Goal: Use online tool/utility: Utilize a website feature to perform a specific function

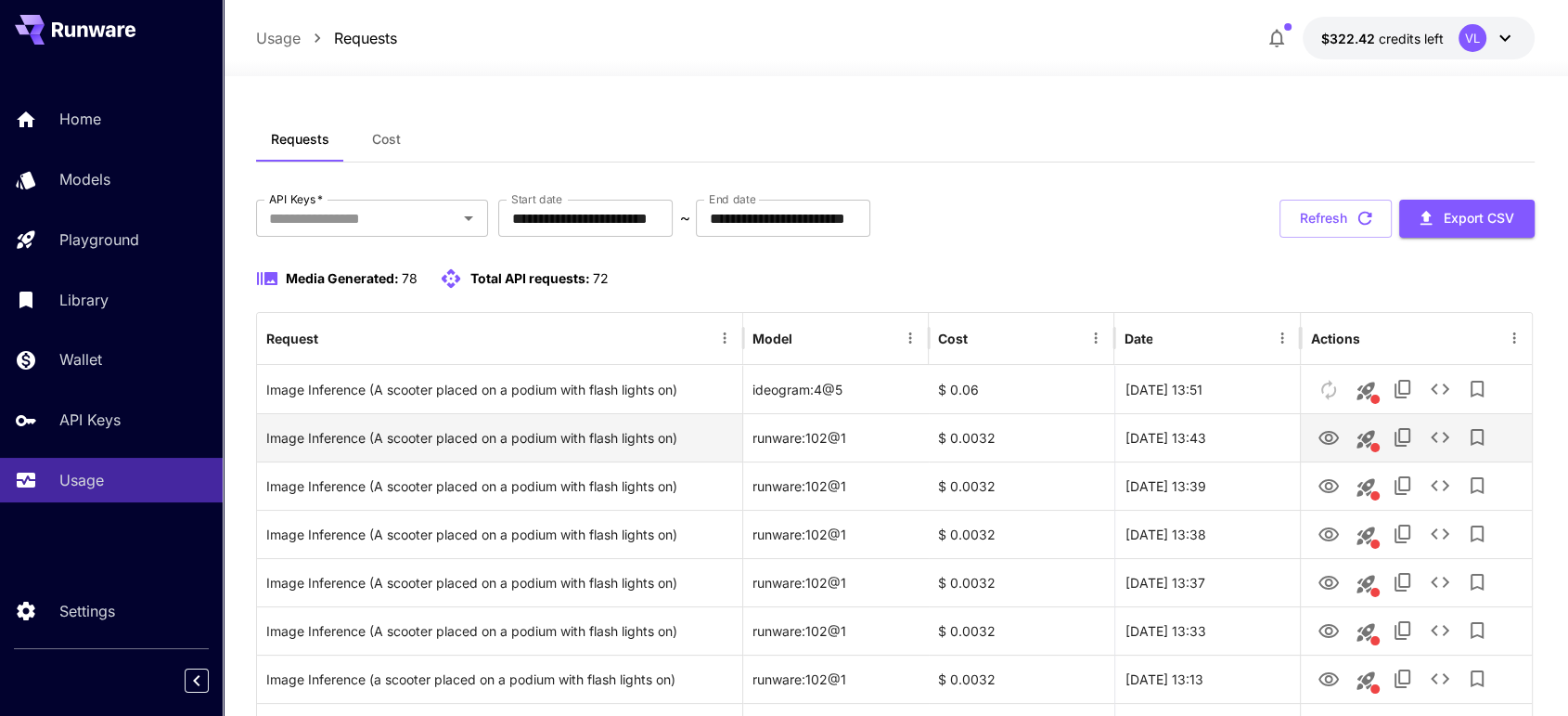
scroll to position [7, 0]
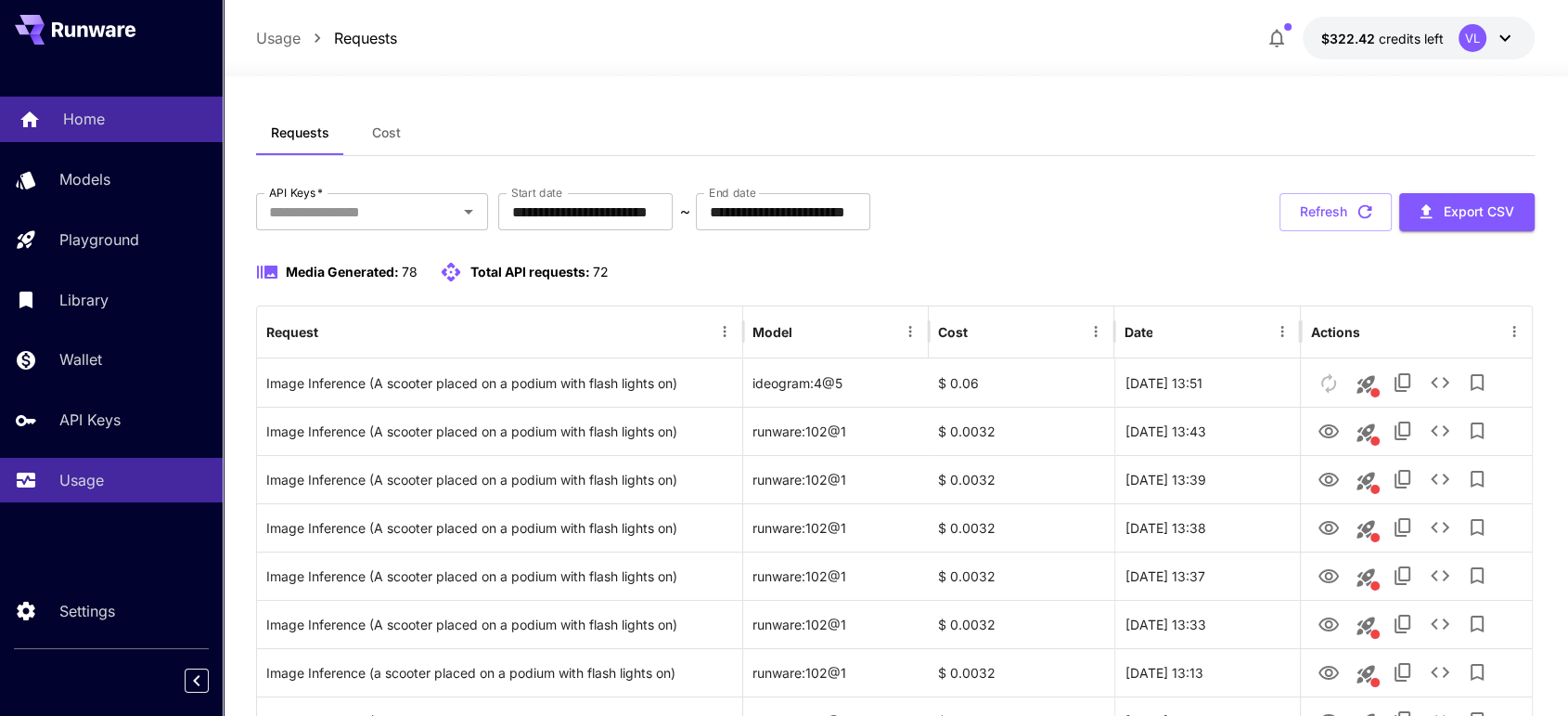
click at [78, 110] on p "Home" at bounding box center [84, 118] width 42 height 22
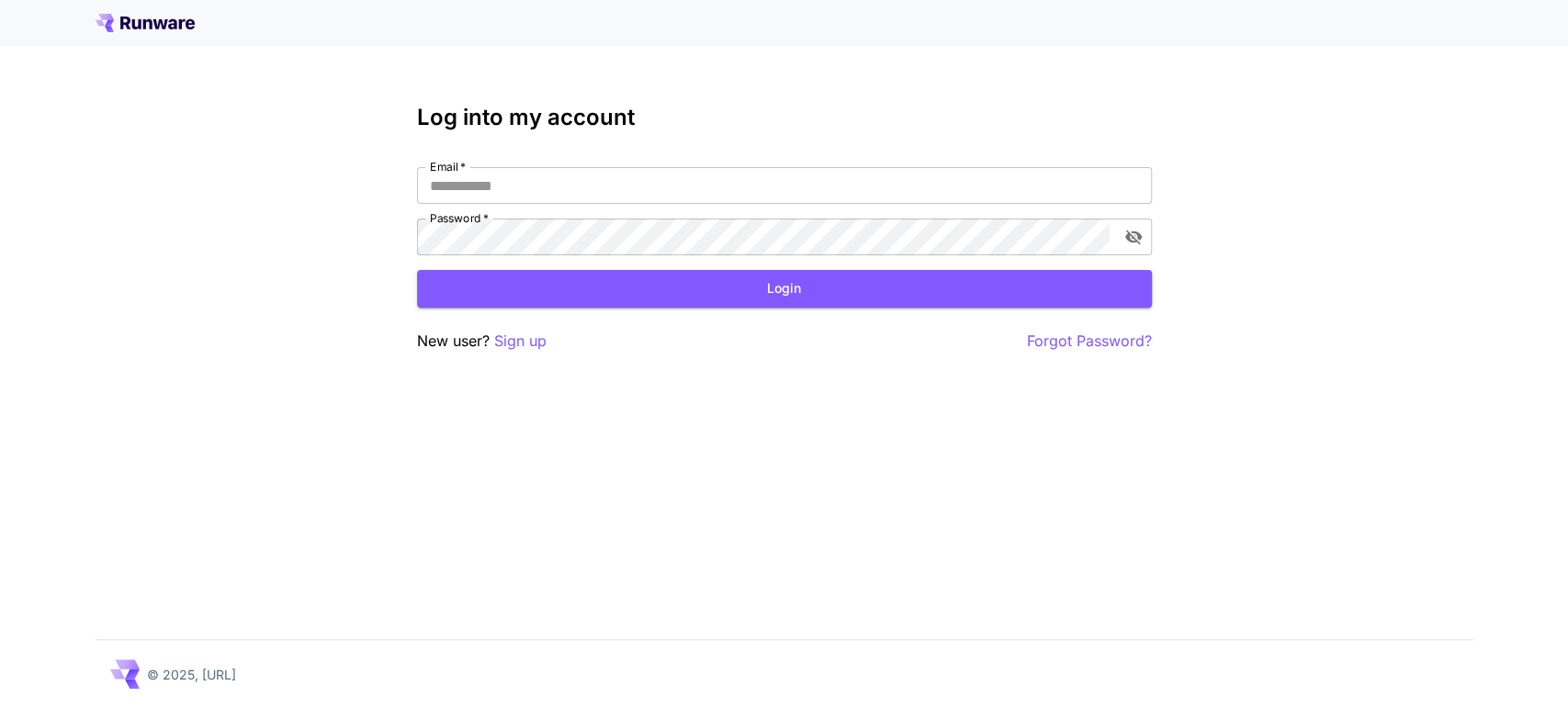
type input "**********"
click at [565, 303] on button "Login" at bounding box center [784, 289] width 735 height 38
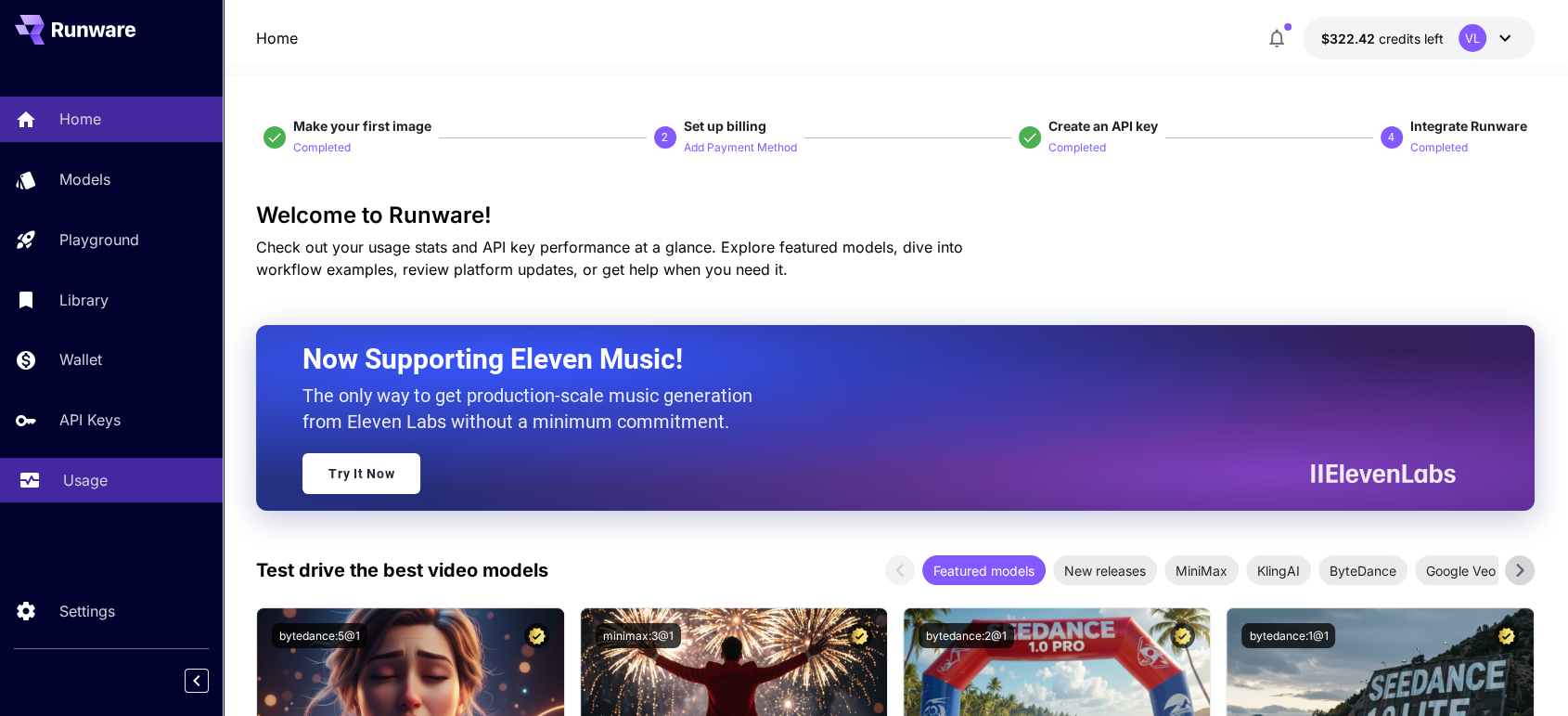
click at [84, 469] on p "Usage" at bounding box center [85, 479] width 45 height 22
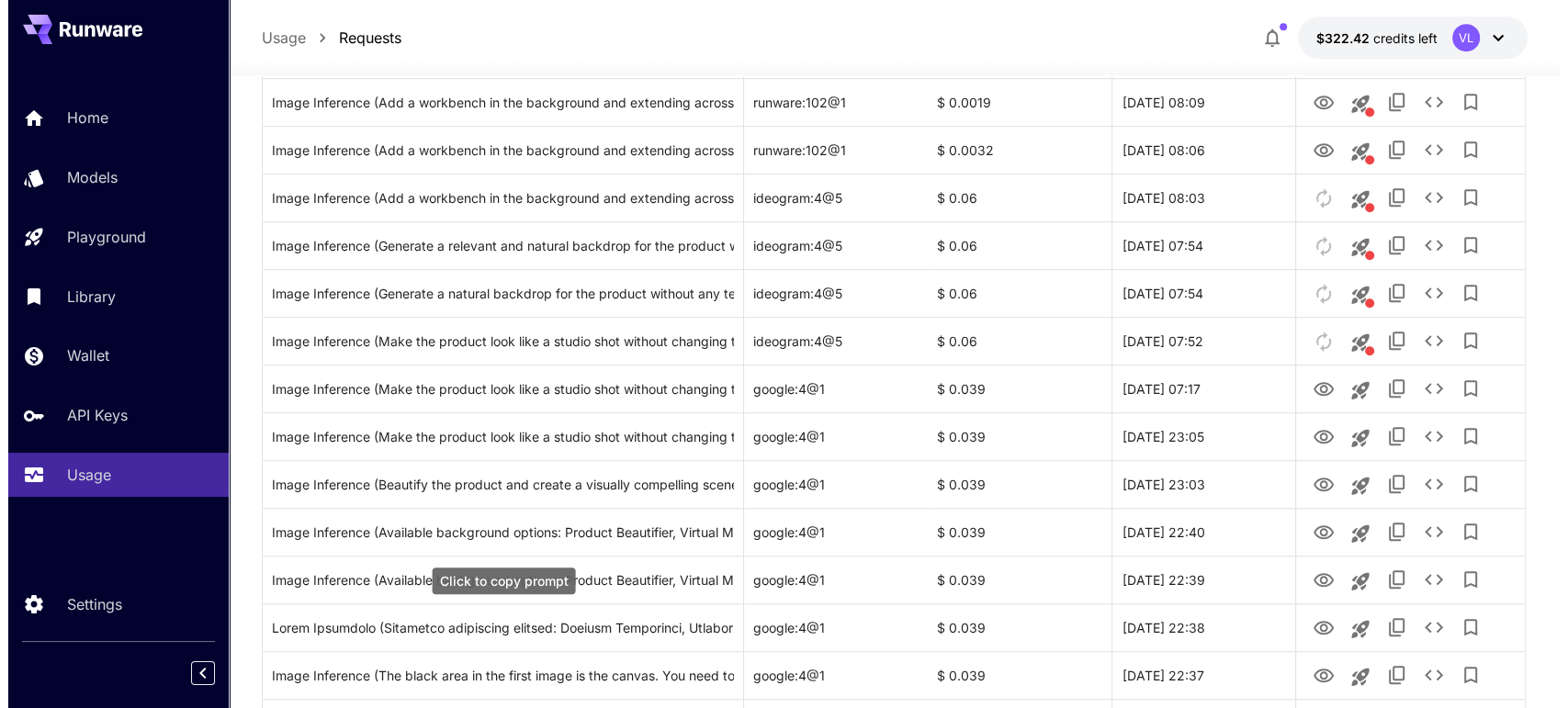
scroll to position [1096, 0]
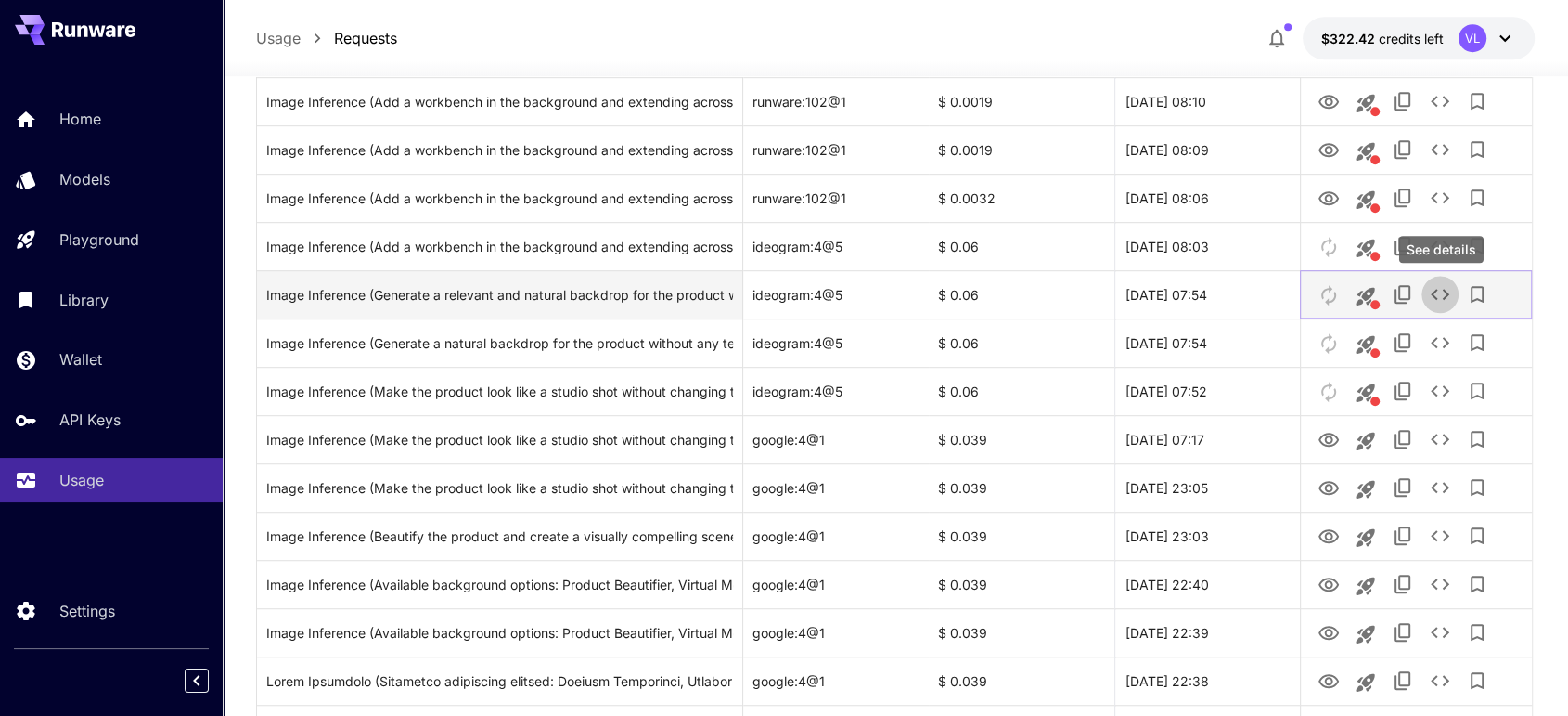
click at [1432, 294] on icon "See details" at bounding box center [1440, 294] width 18 height 11
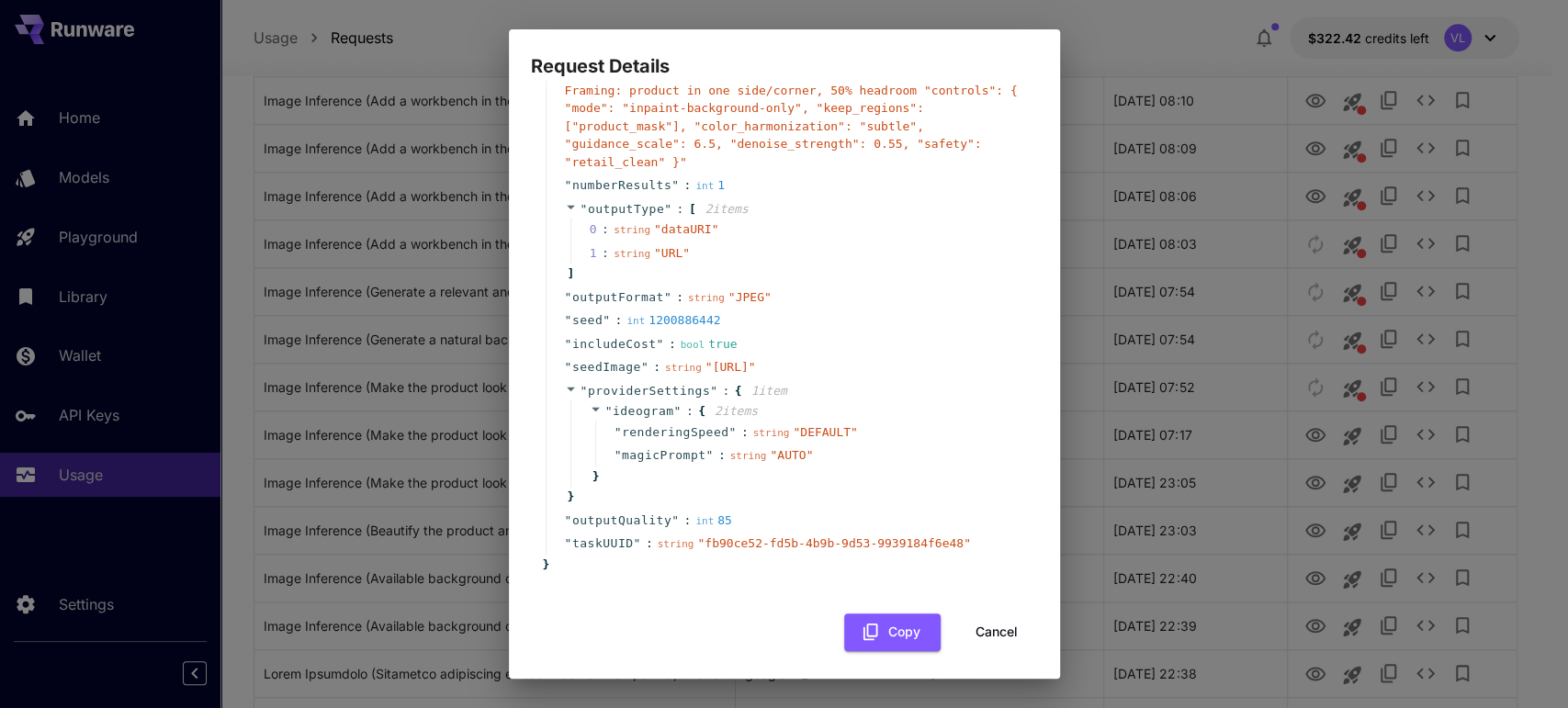
scroll to position [249, 0]
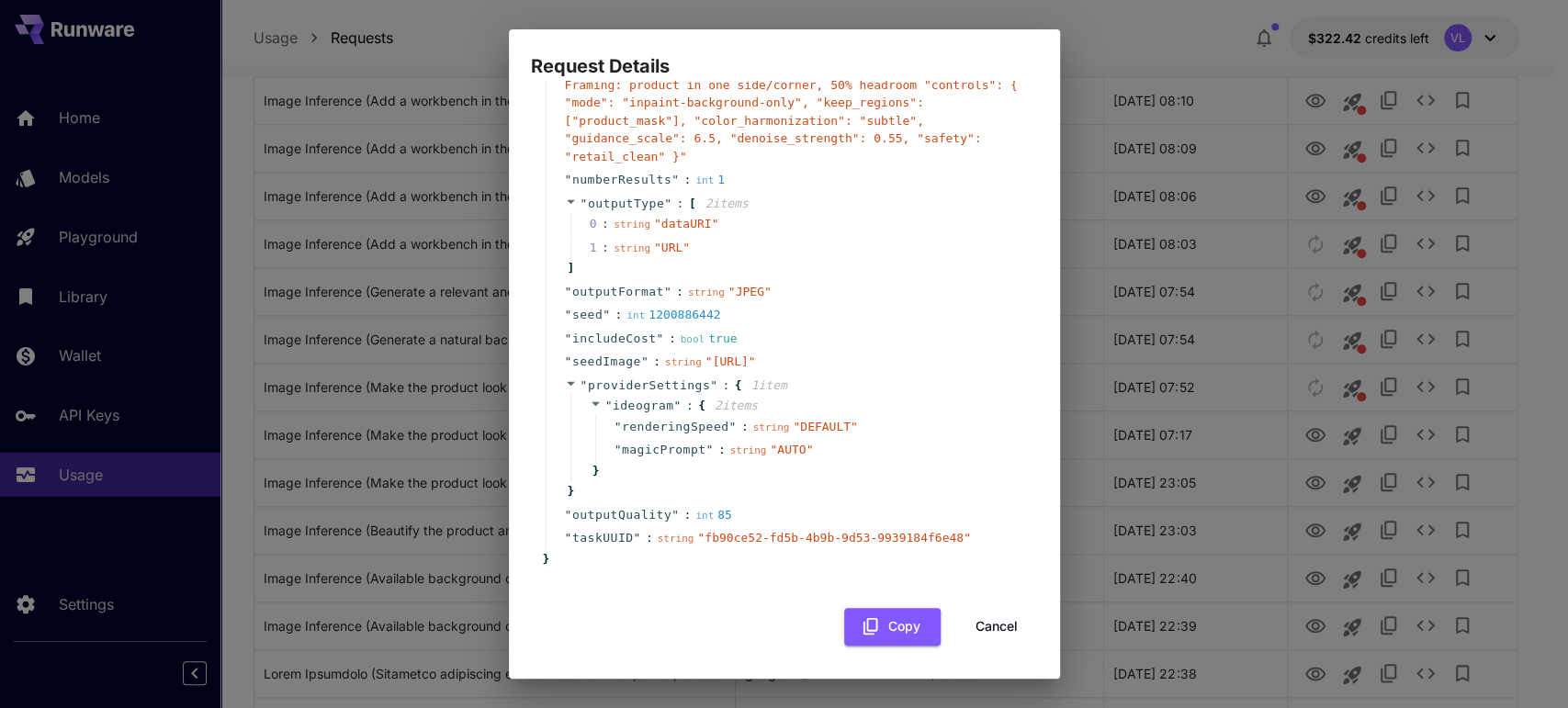
drag, startPoint x: 612, startPoint y: 346, endPoint x: 713, endPoint y: 361, distance: 102.1
click at [713, 361] on span "" https://im.runware.ai/image/ii/4e22da32-da34-4c08-a694-a456f844d2f7.jpg "" at bounding box center [730, 361] width 50 height 14
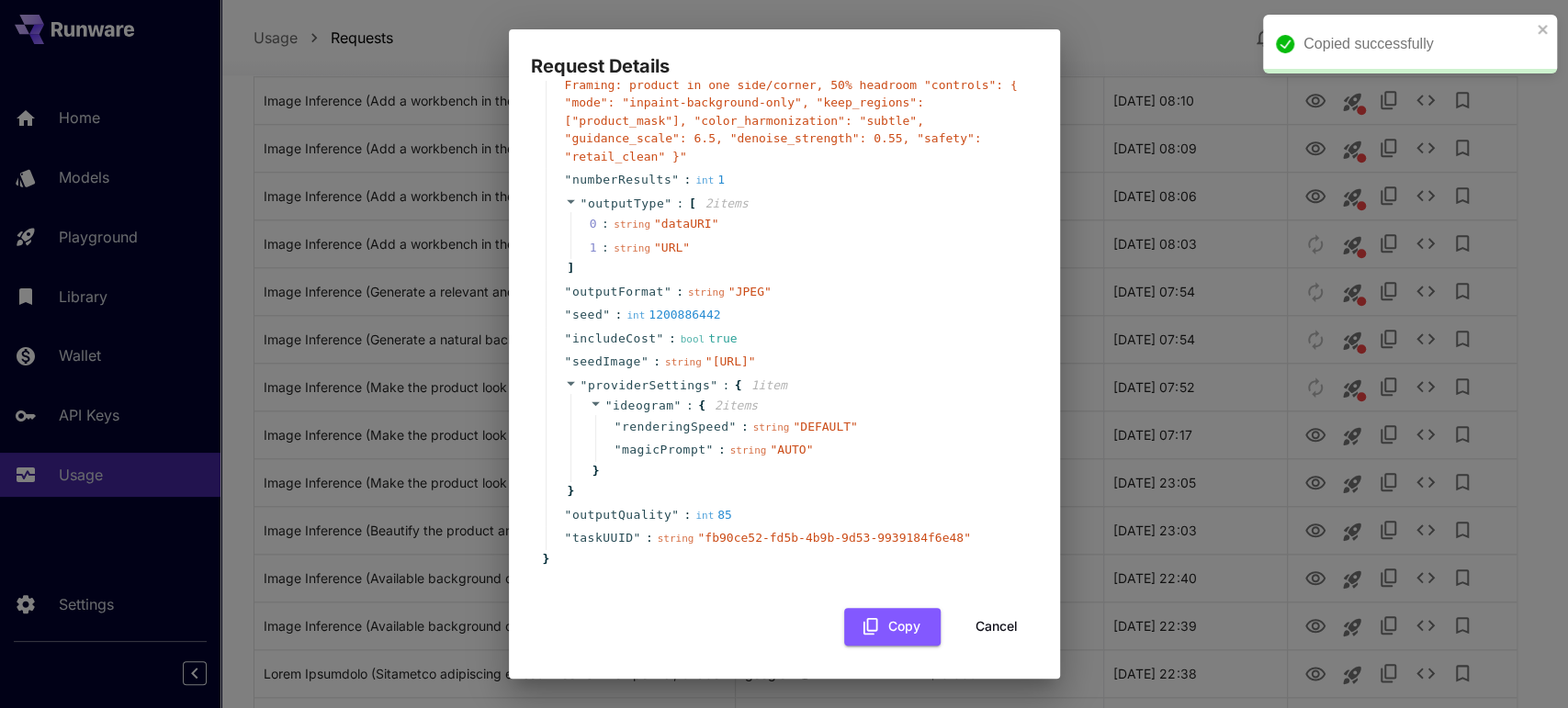
copy span "https://im.runware.ai/image/ii/4e22da32-da34-4c08-a694-a456f844d2f7.jpg"
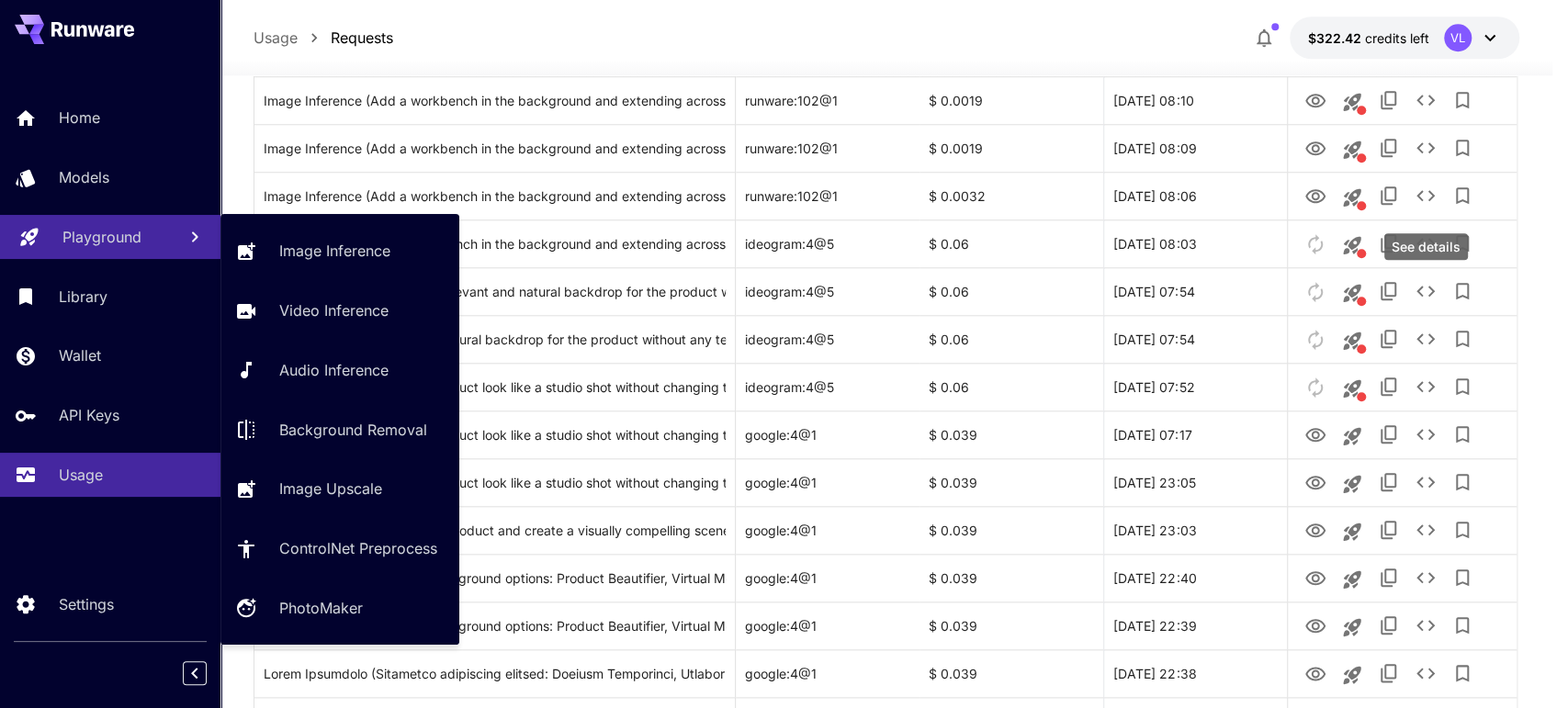
click at [103, 233] on p "Playground" at bounding box center [102, 236] width 79 height 22
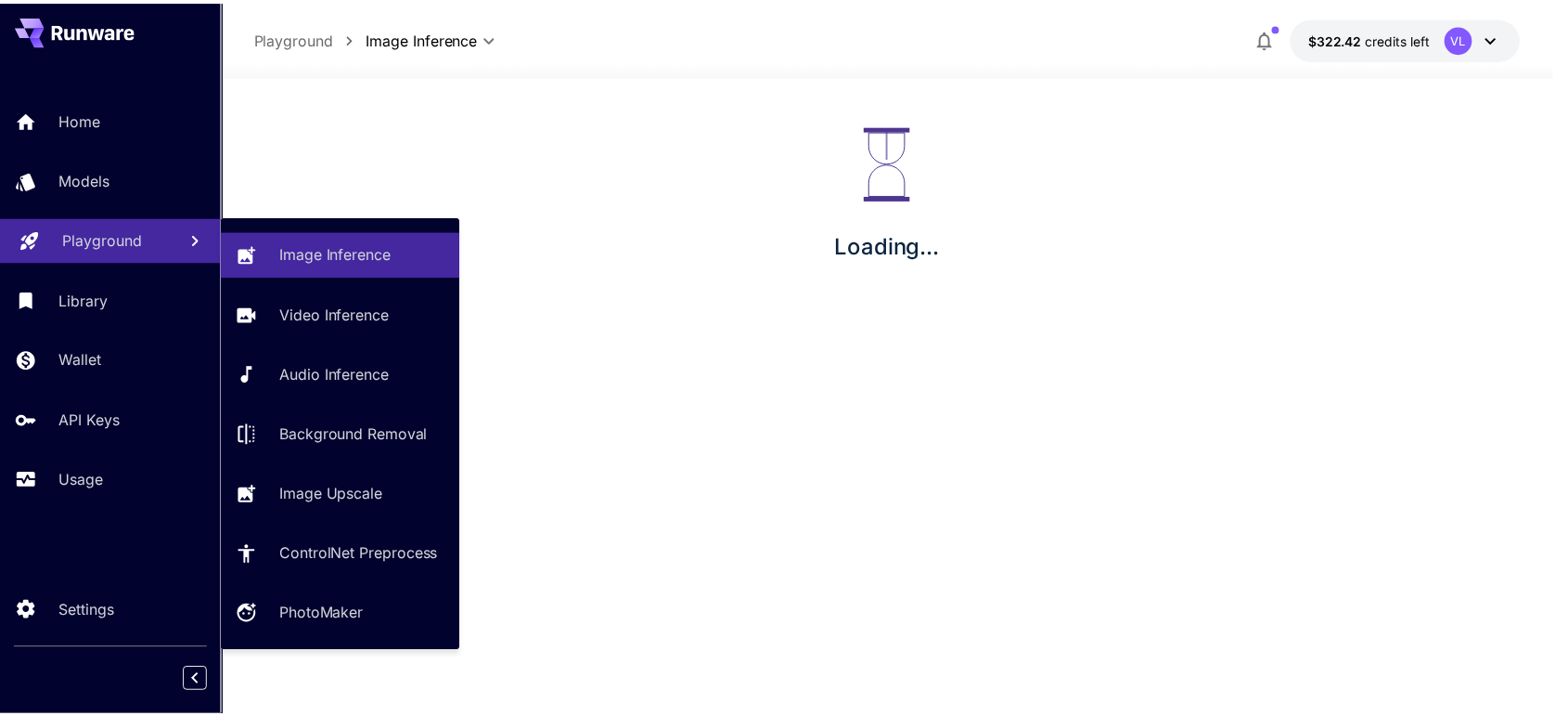
scroll to position [30, 0]
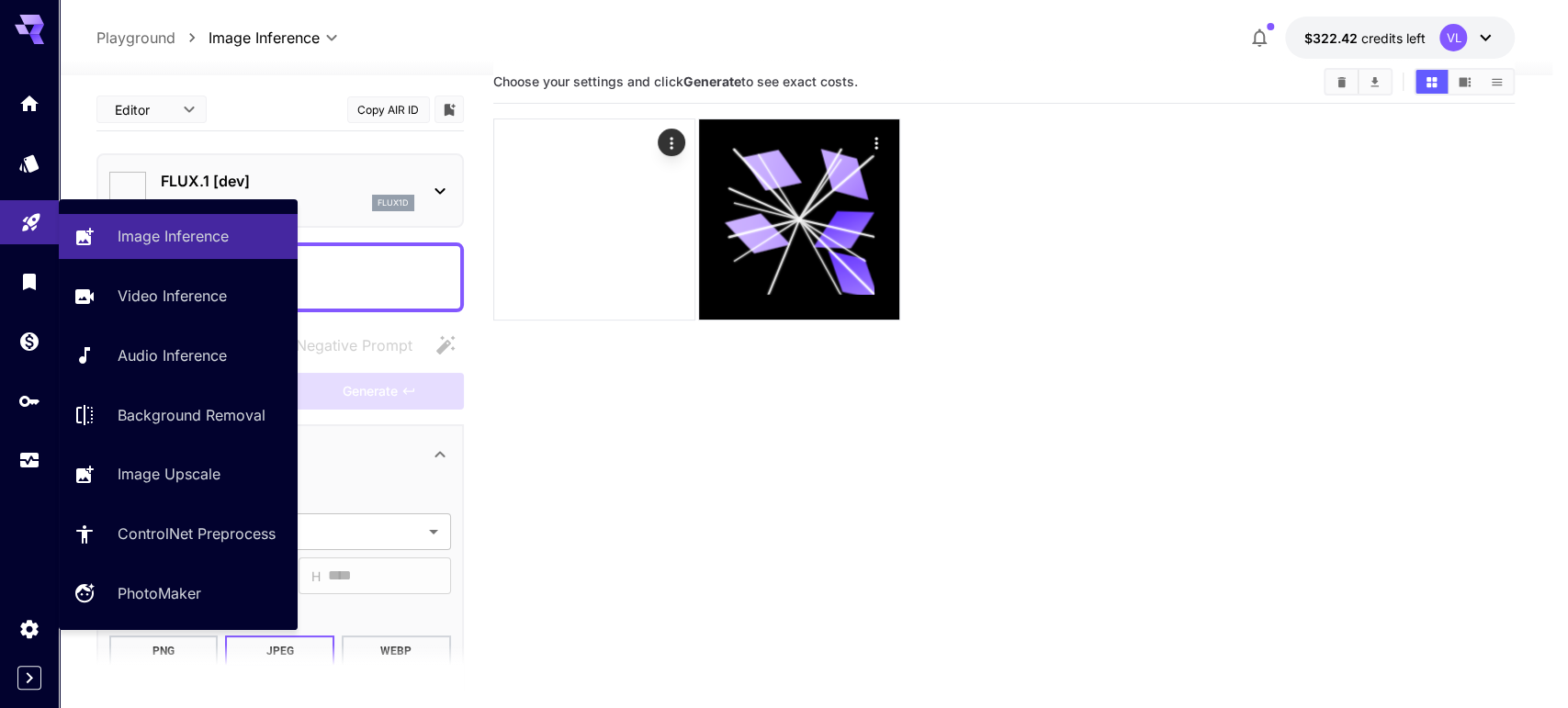
type input "**********"
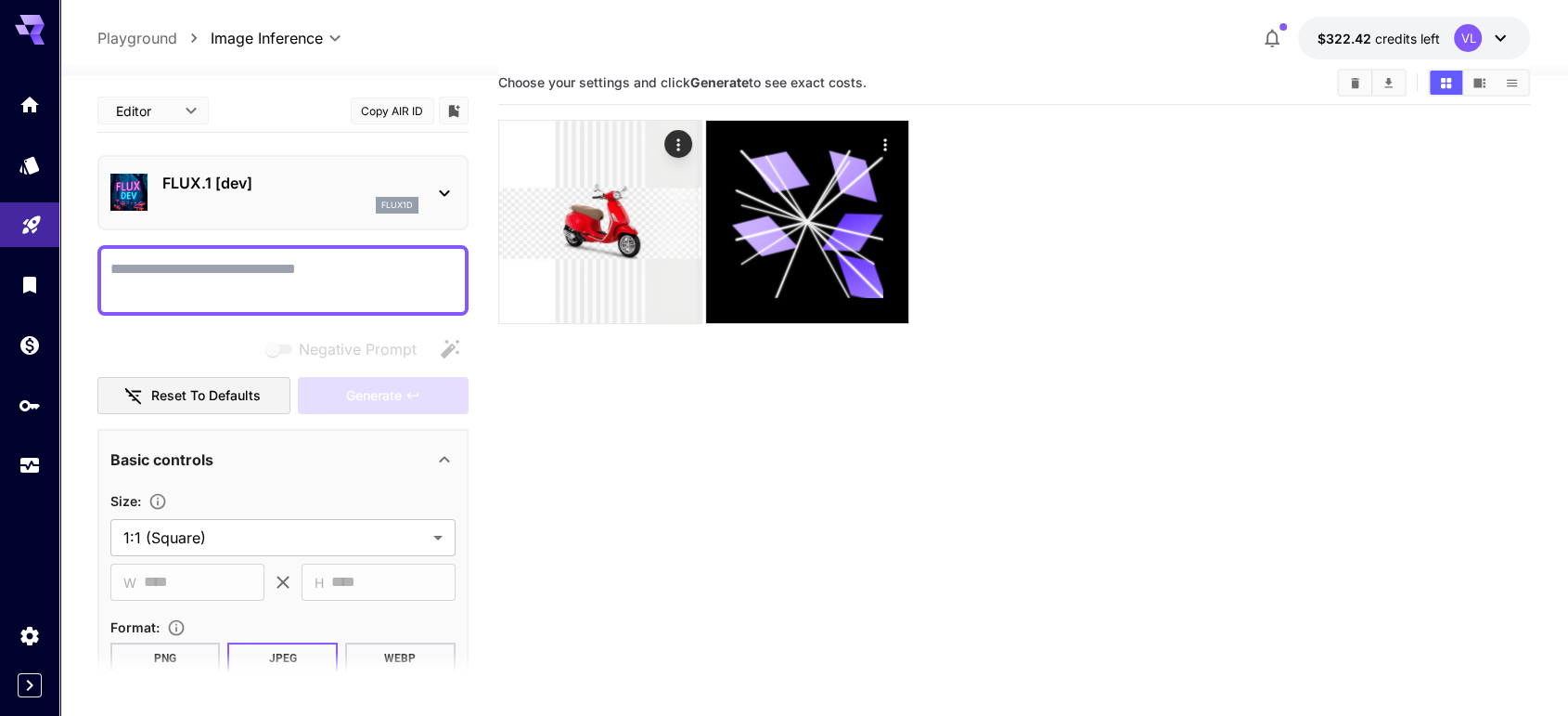
click at [301, 188] on p "FLUX.1 [dev]" at bounding box center [290, 182] width 256 height 22
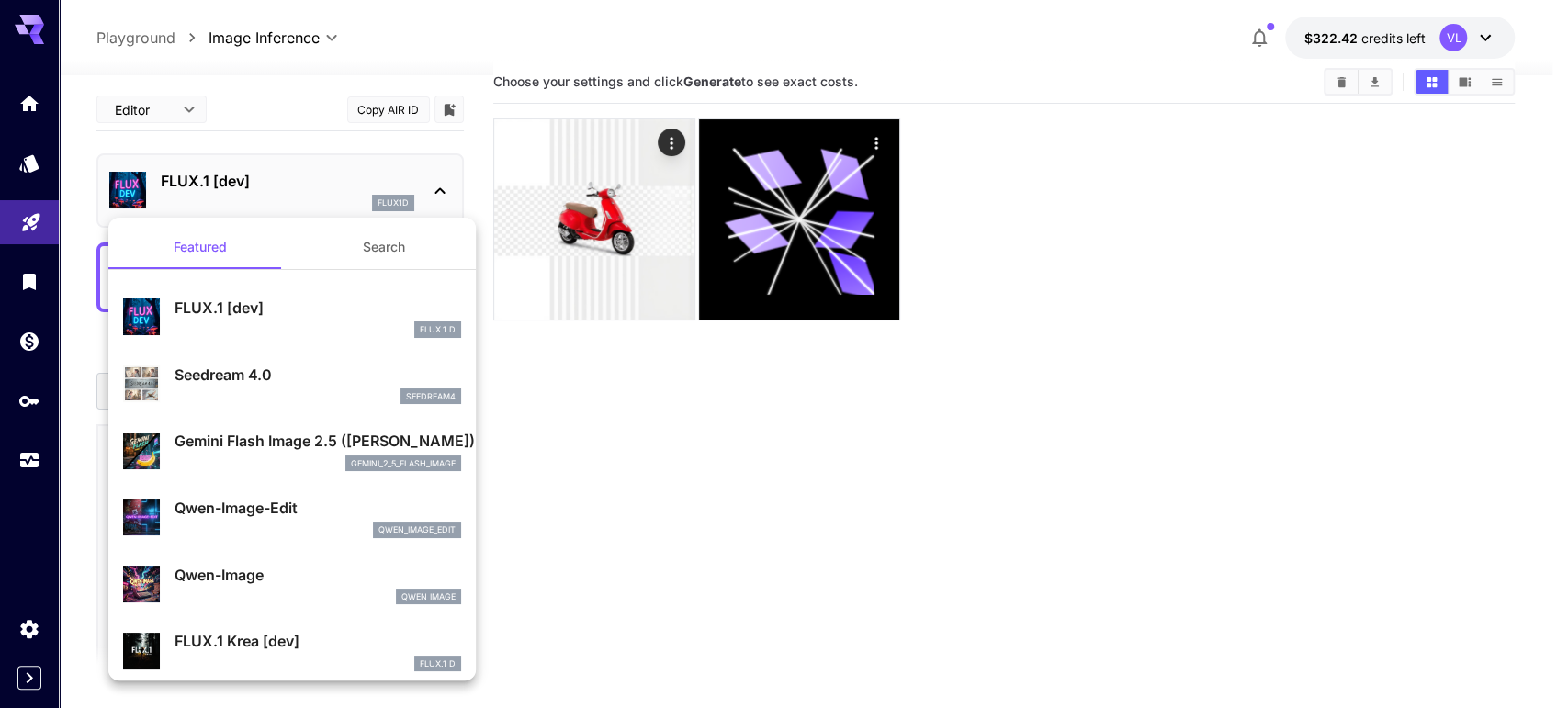
click at [366, 259] on button "Search" at bounding box center [383, 246] width 183 height 44
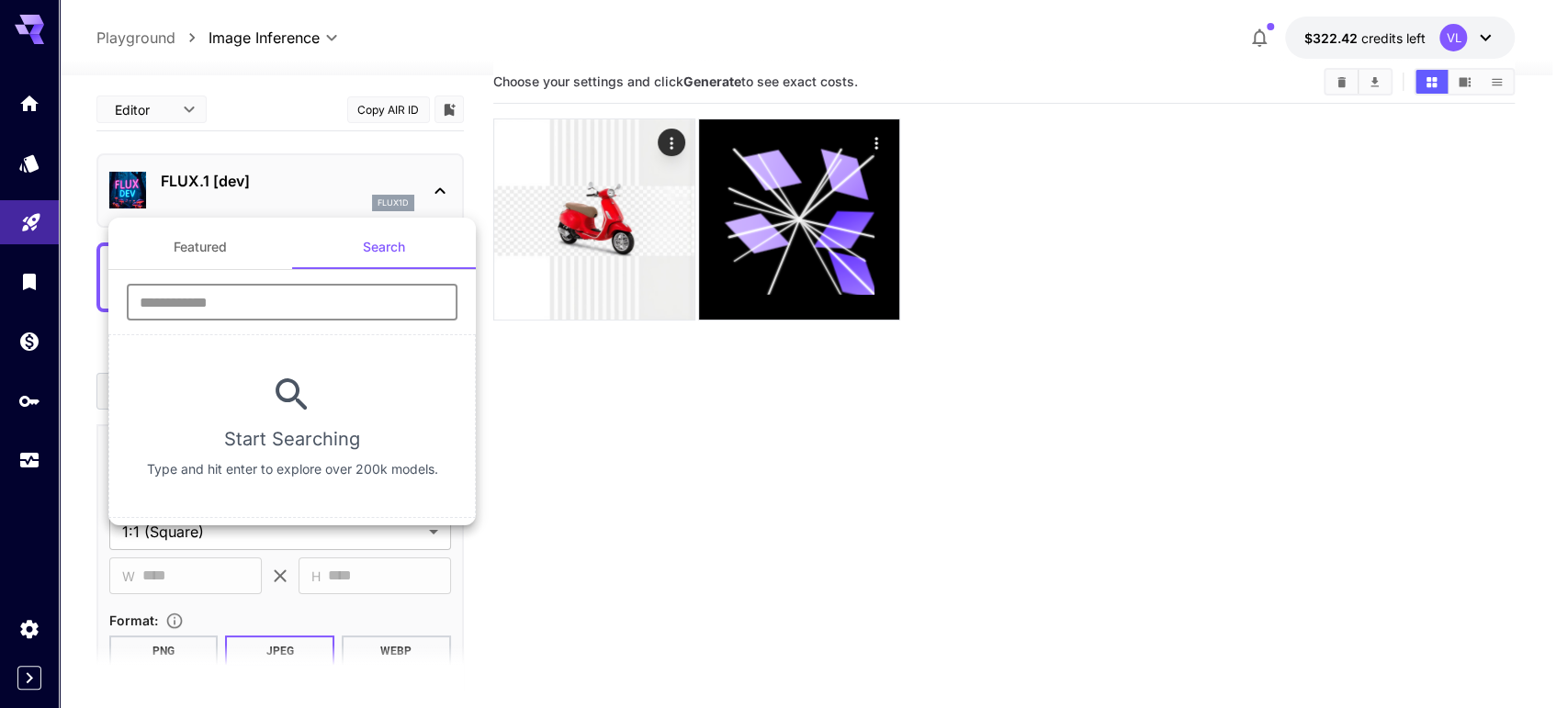
click at [327, 300] on input "text" at bounding box center [292, 301] width 331 height 37
type input "****"
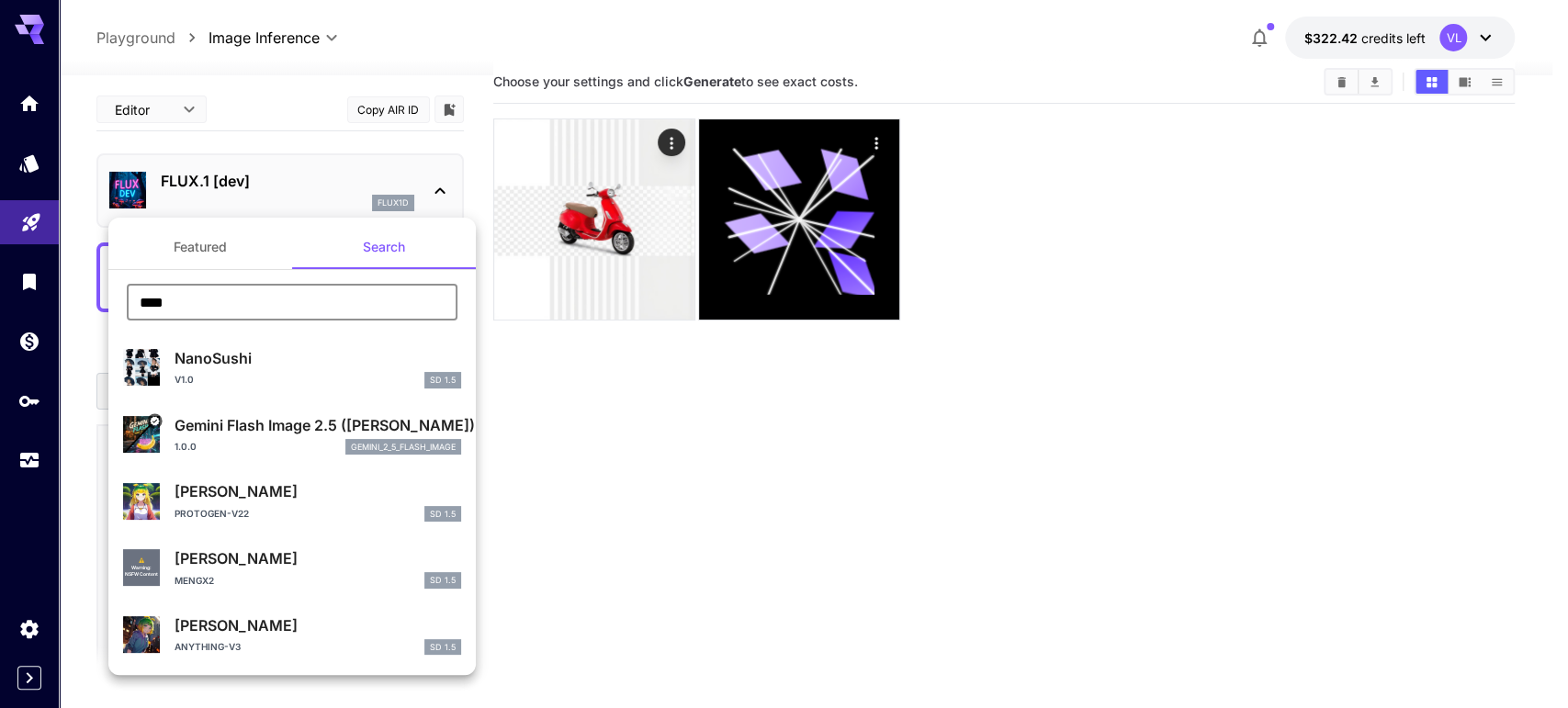
click at [314, 434] on p "Gemini Flash Image 2.5 (Nano Banana)" at bounding box center [317, 425] width 286 height 22
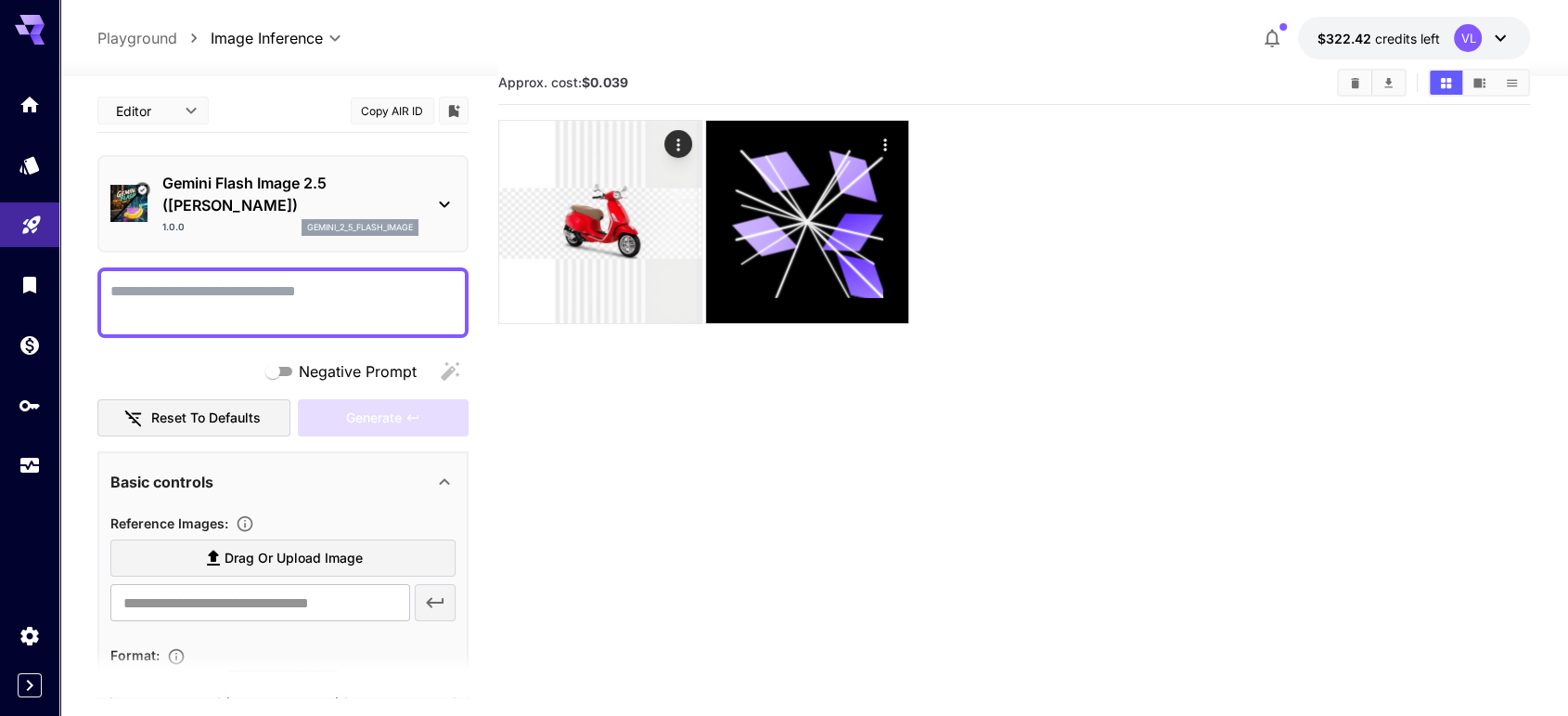
click at [238, 295] on textarea "Negative Prompt" at bounding box center [283, 303] width 345 height 45
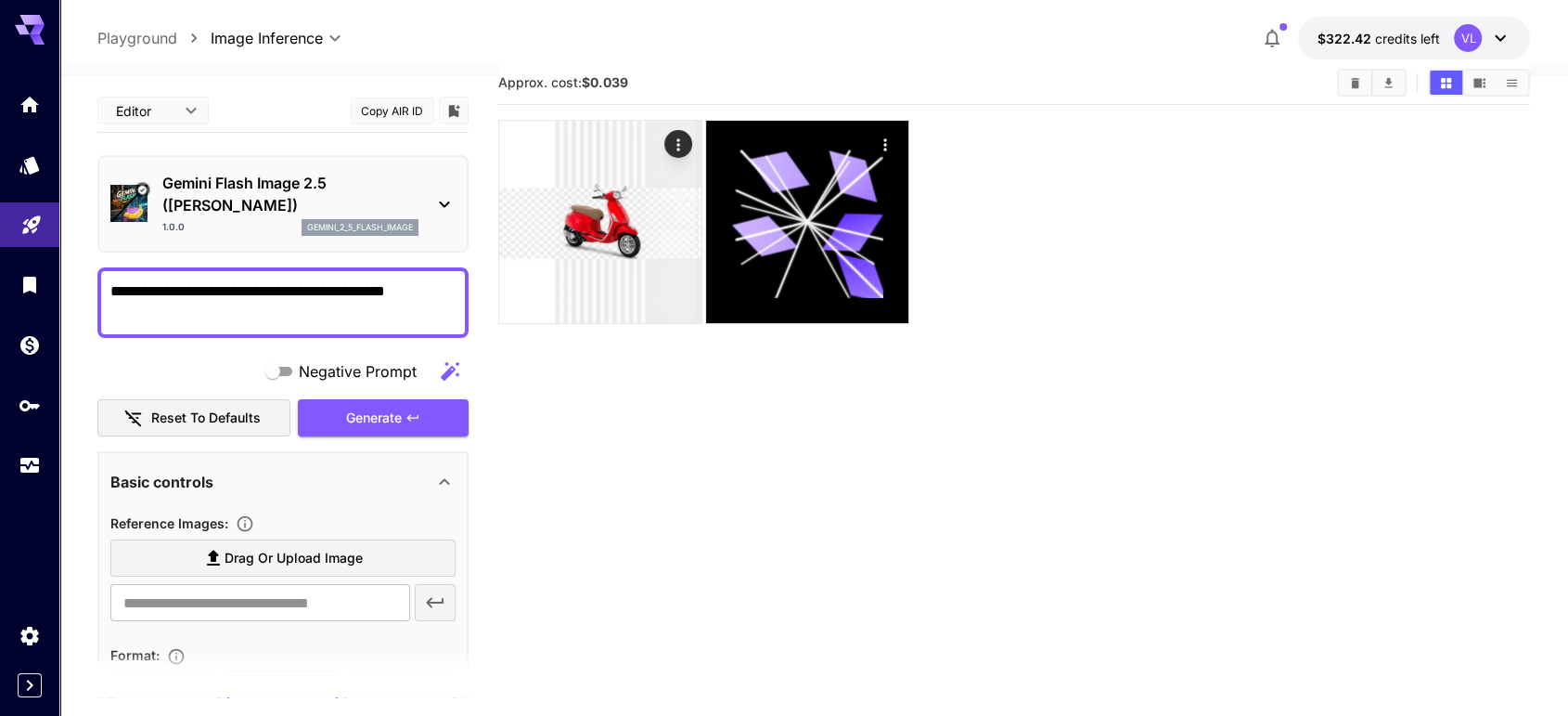
scroll to position [253, 0]
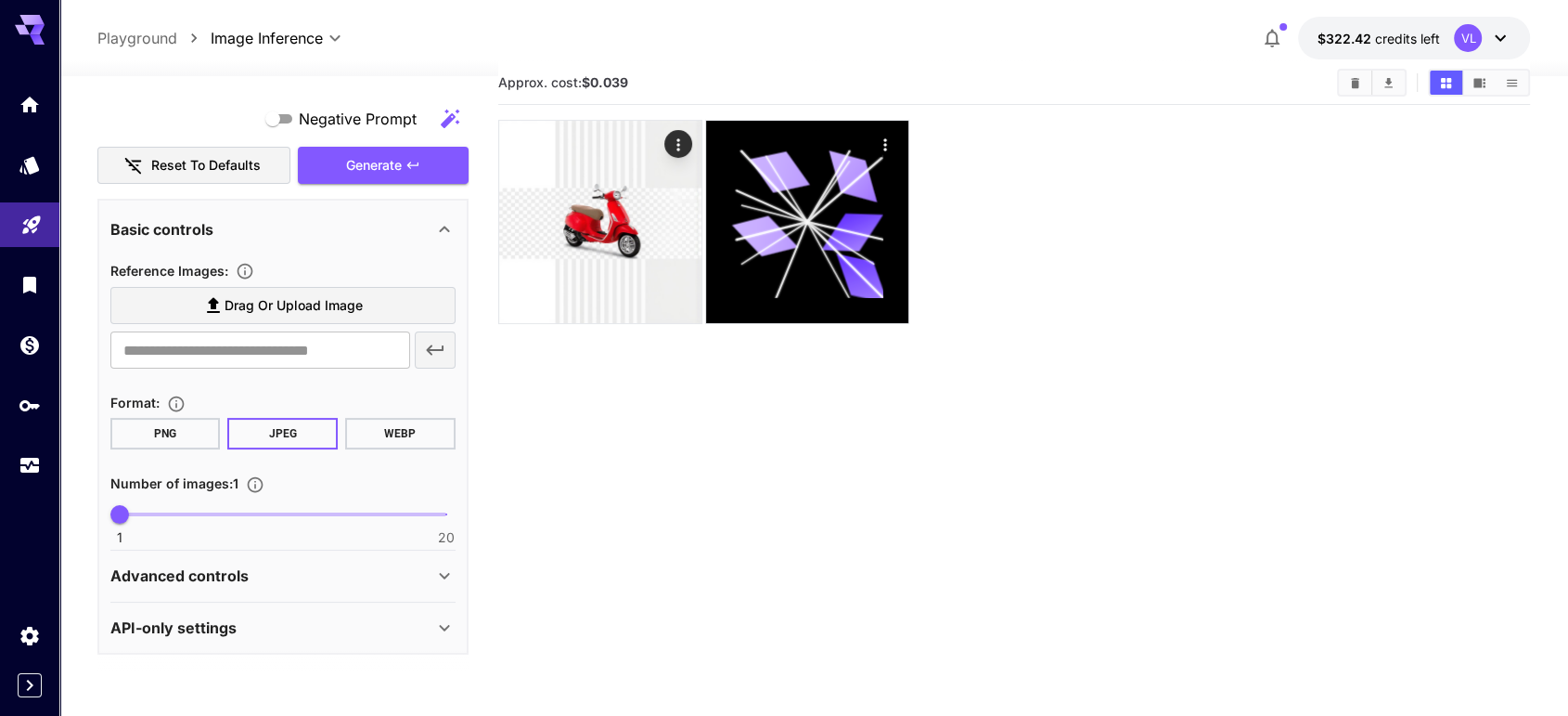
type textarea "**********"
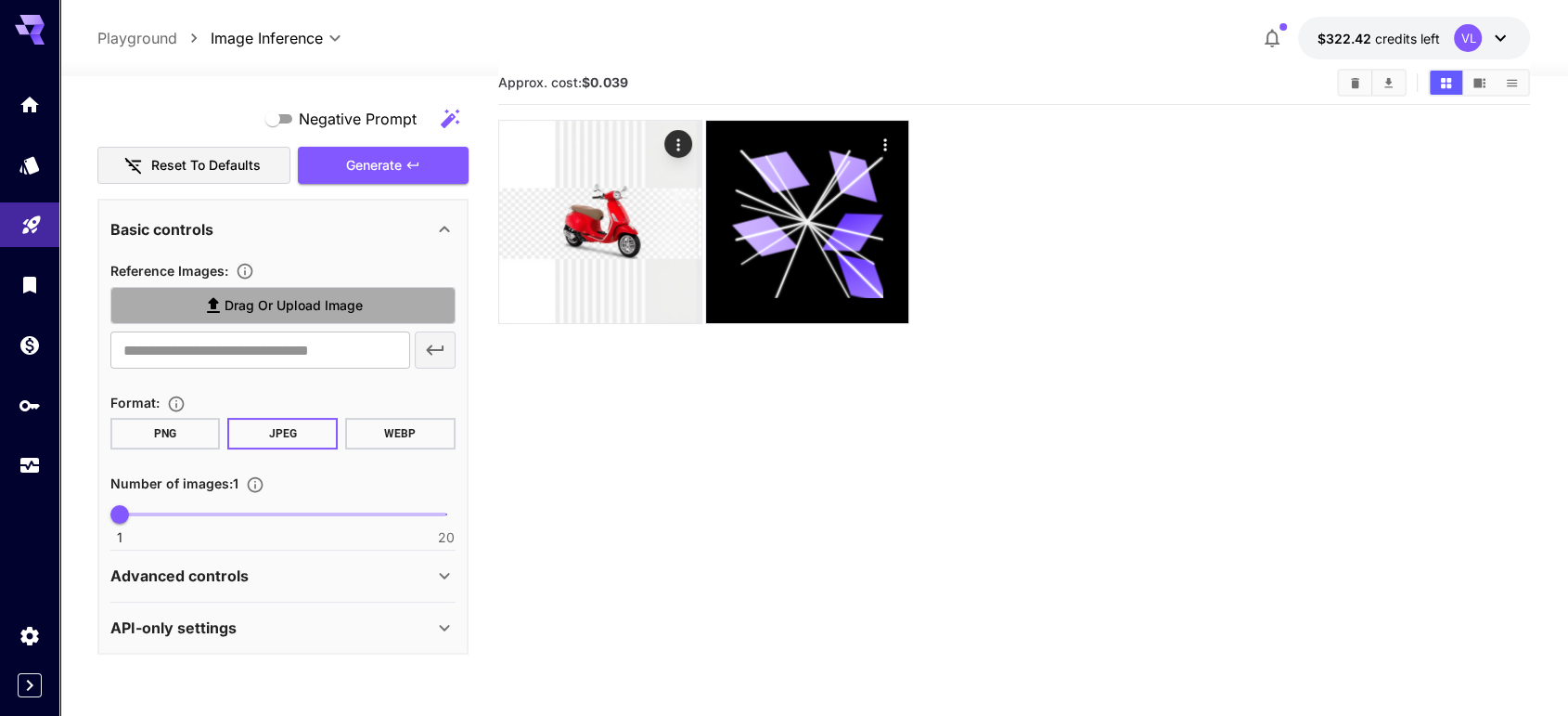
click at [289, 320] on label "Drag or upload image" at bounding box center [283, 305] width 345 height 38
click at [0, 0] on input "Drag or upload image" at bounding box center [0, 0] width 0 height 0
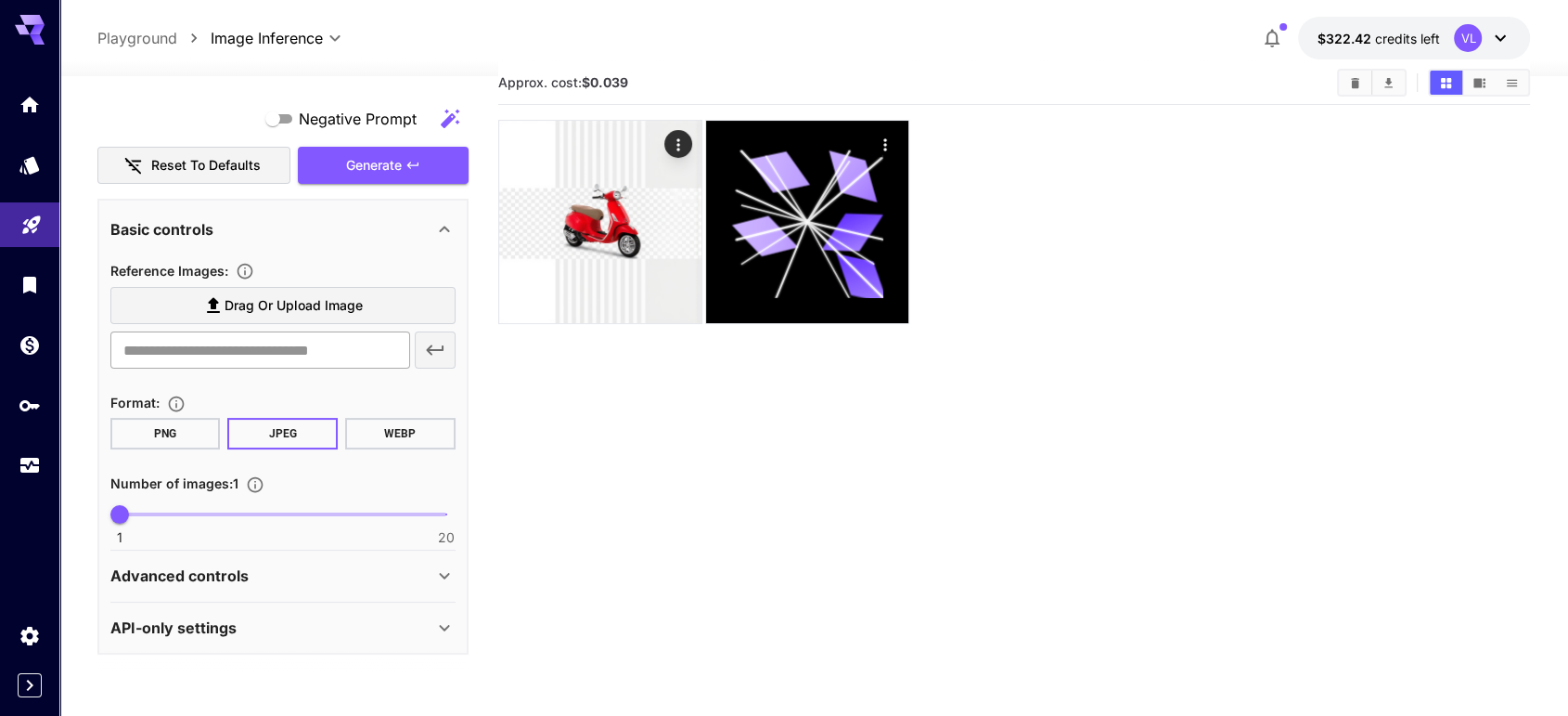
click at [164, 353] on input "text" at bounding box center [261, 349] width 300 height 37
paste input "**********"
type input "**********"
click at [431, 346] on icon "button" at bounding box center [434, 350] width 17 height 11
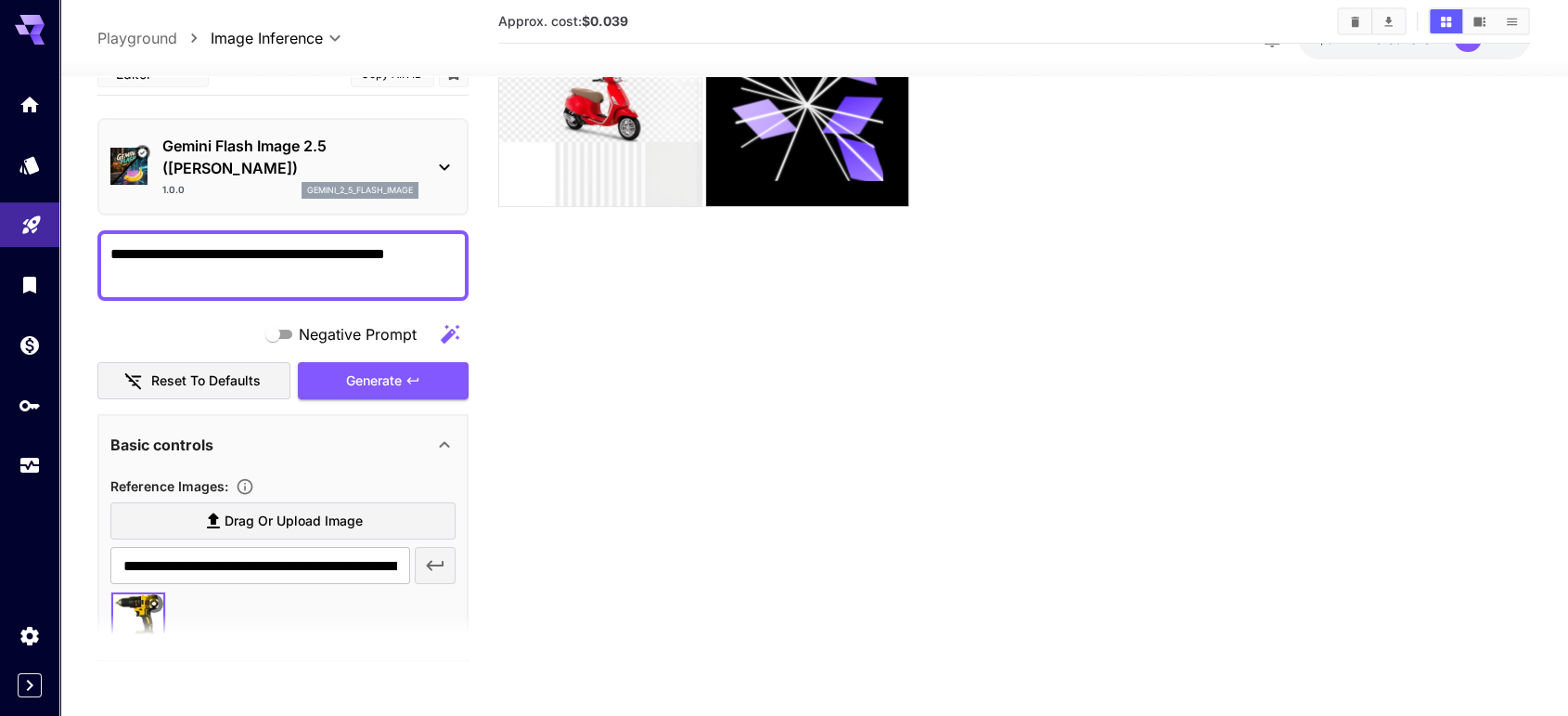
scroll to position [324, 0]
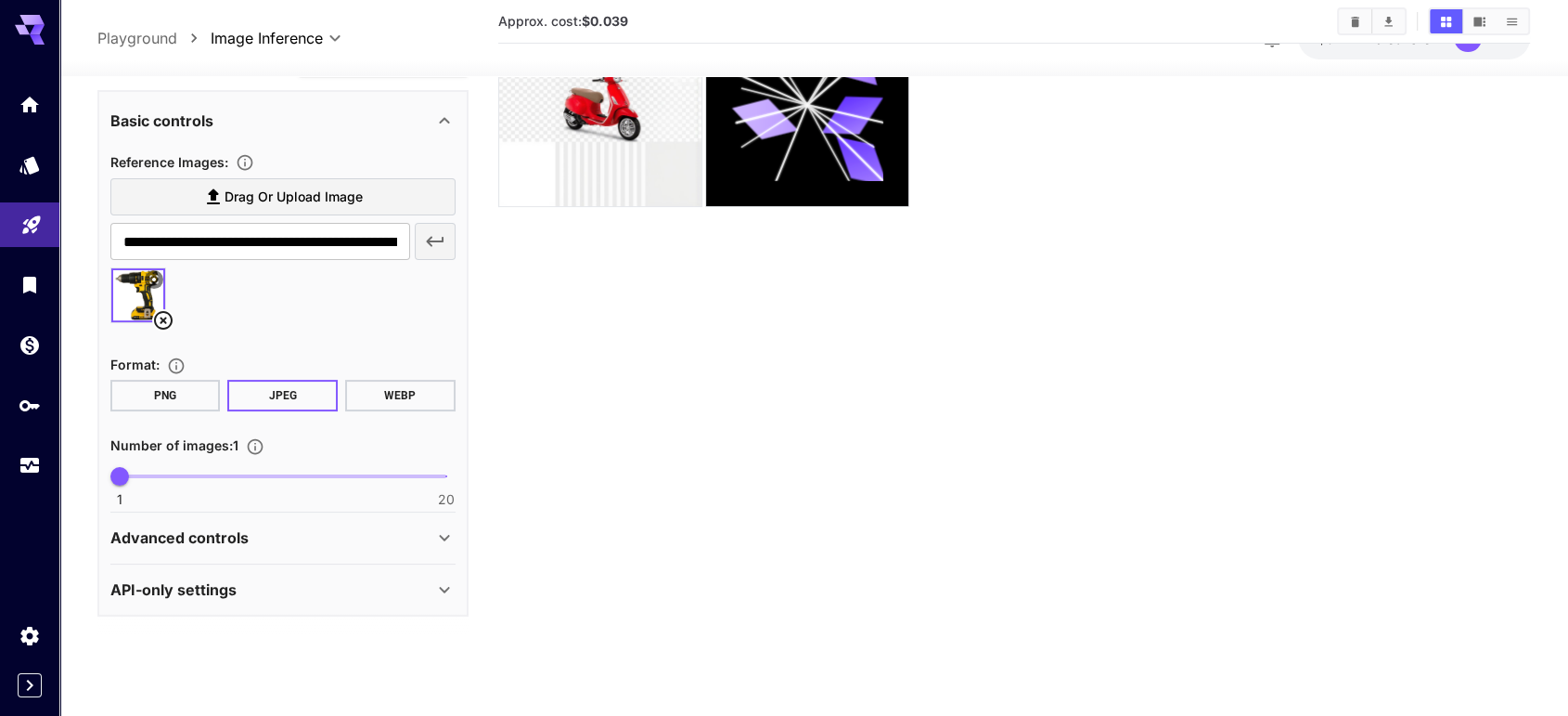
click at [217, 526] on p "Advanced controls" at bounding box center [179, 537] width 138 height 22
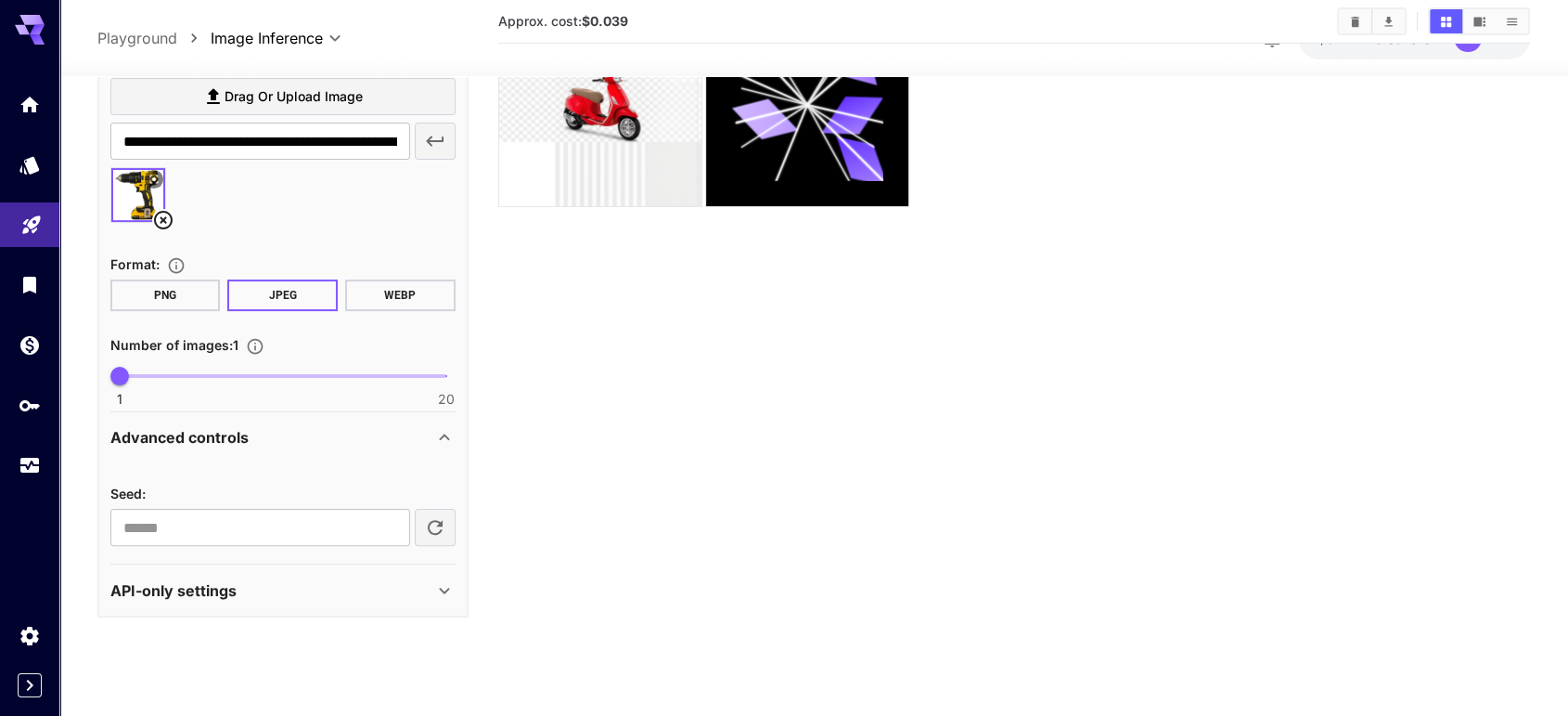
click at [222, 588] on p "API-only settings" at bounding box center [174, 589] width 126 height 22
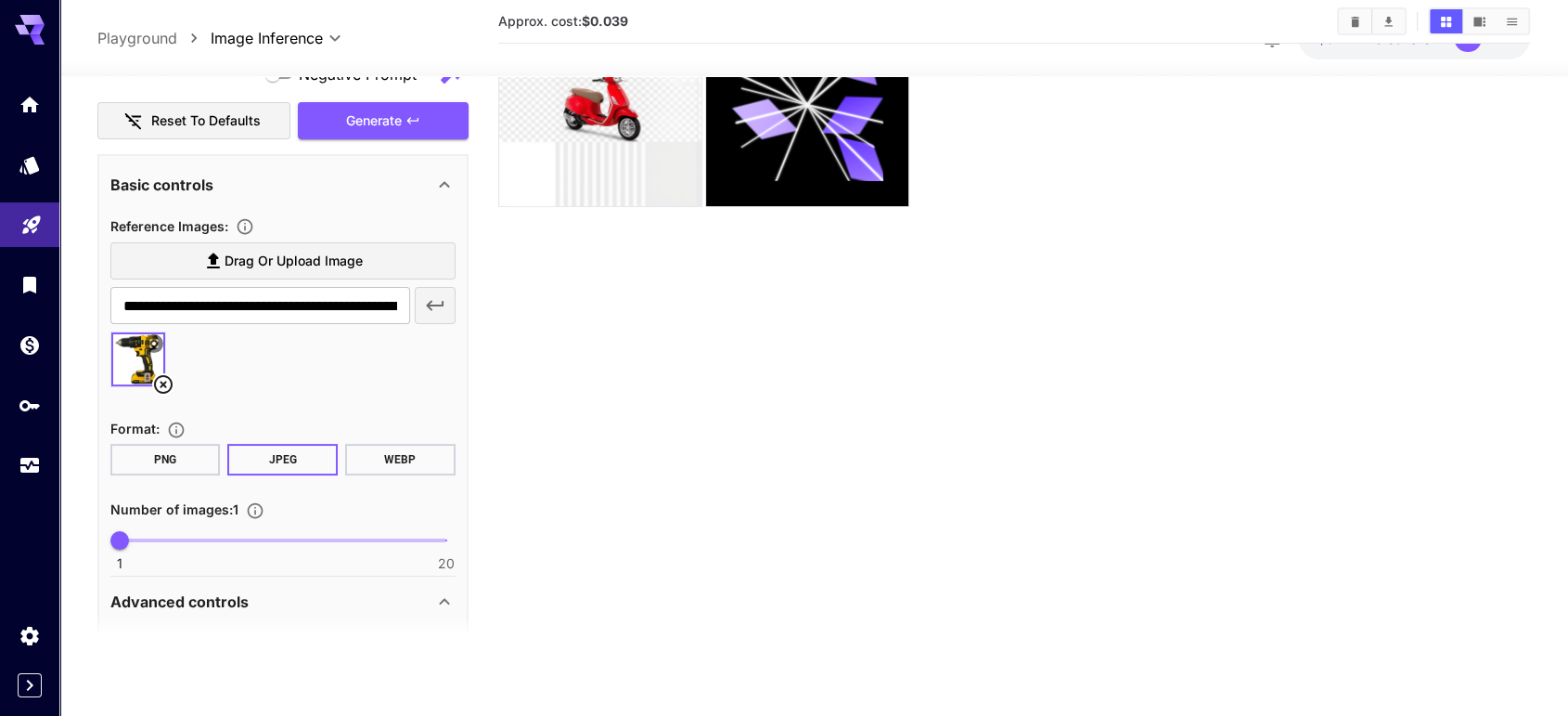
scroll to position [0, 0]
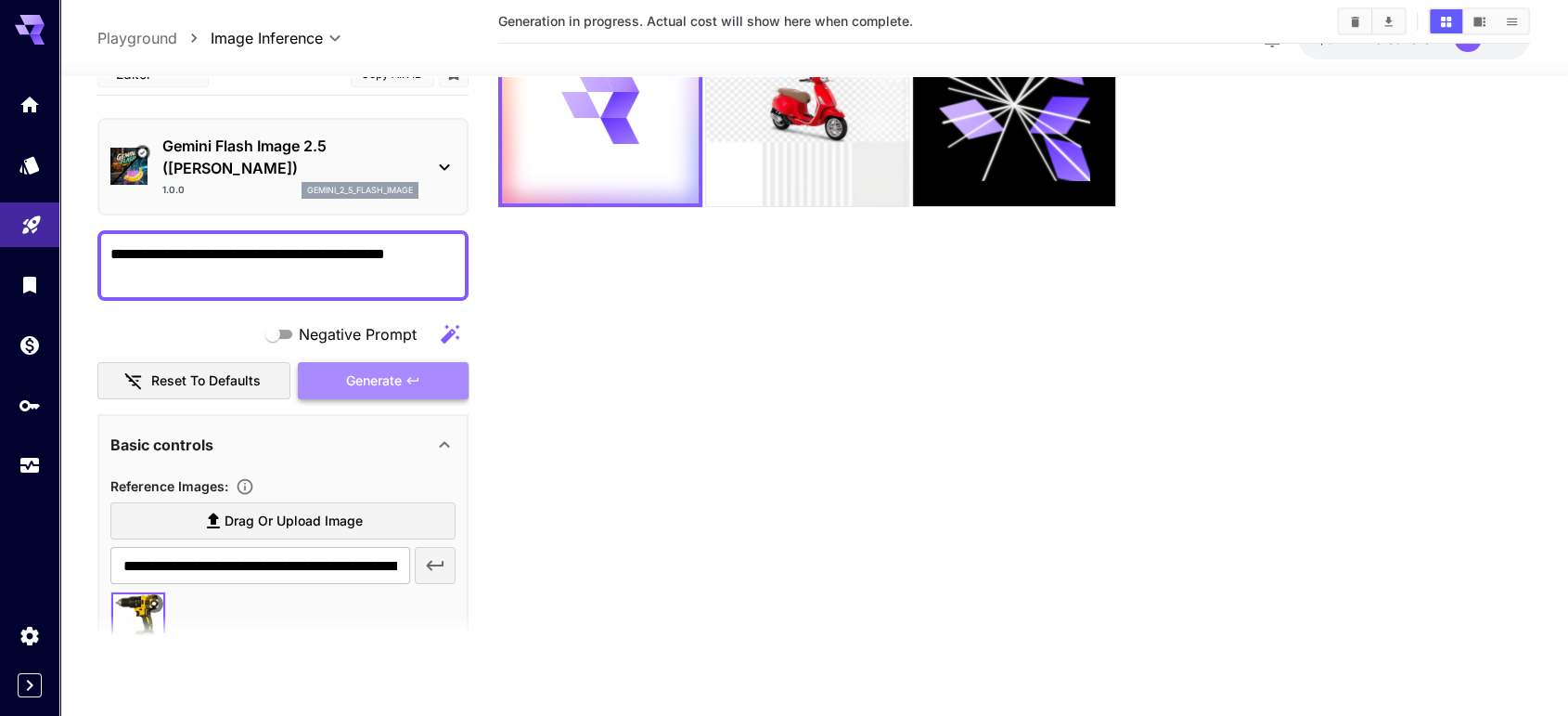
click at [379, 369] on span "Generate" at bounding box center [374, 380] width 55 height 23
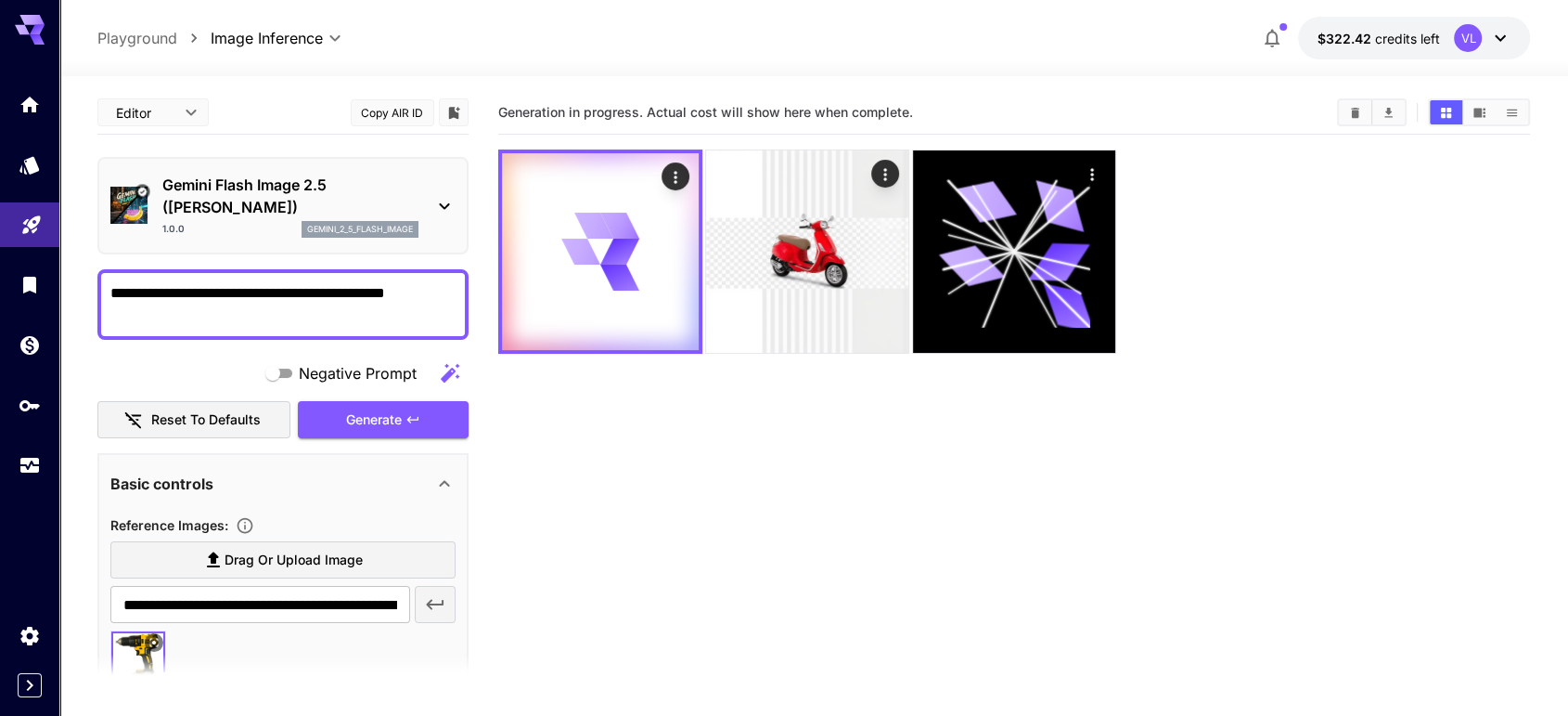
click at [436, 210] on icon at bounding box center [444, 205] width 22 height 22
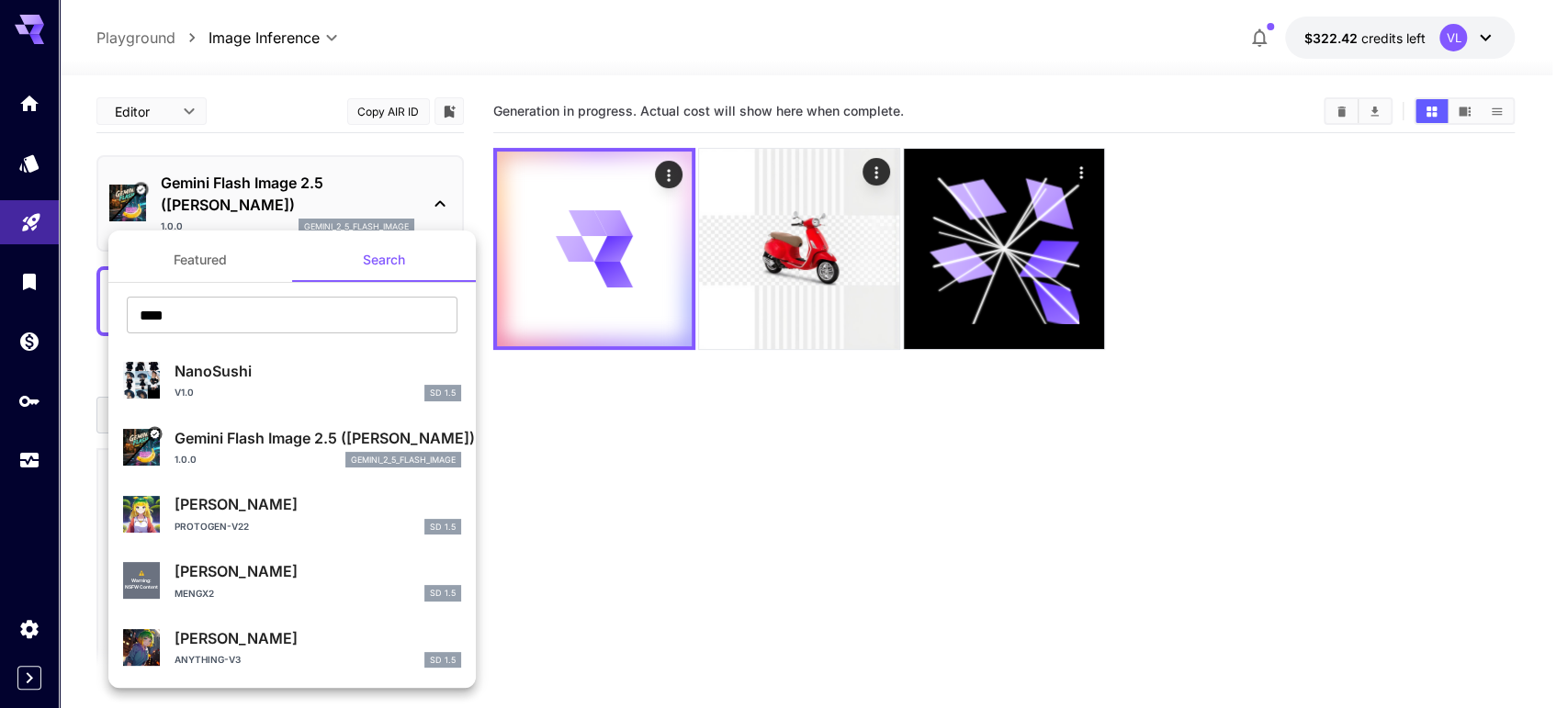
click at [651, 516] on div at bounding box center [784, 354] width 1568 height 708
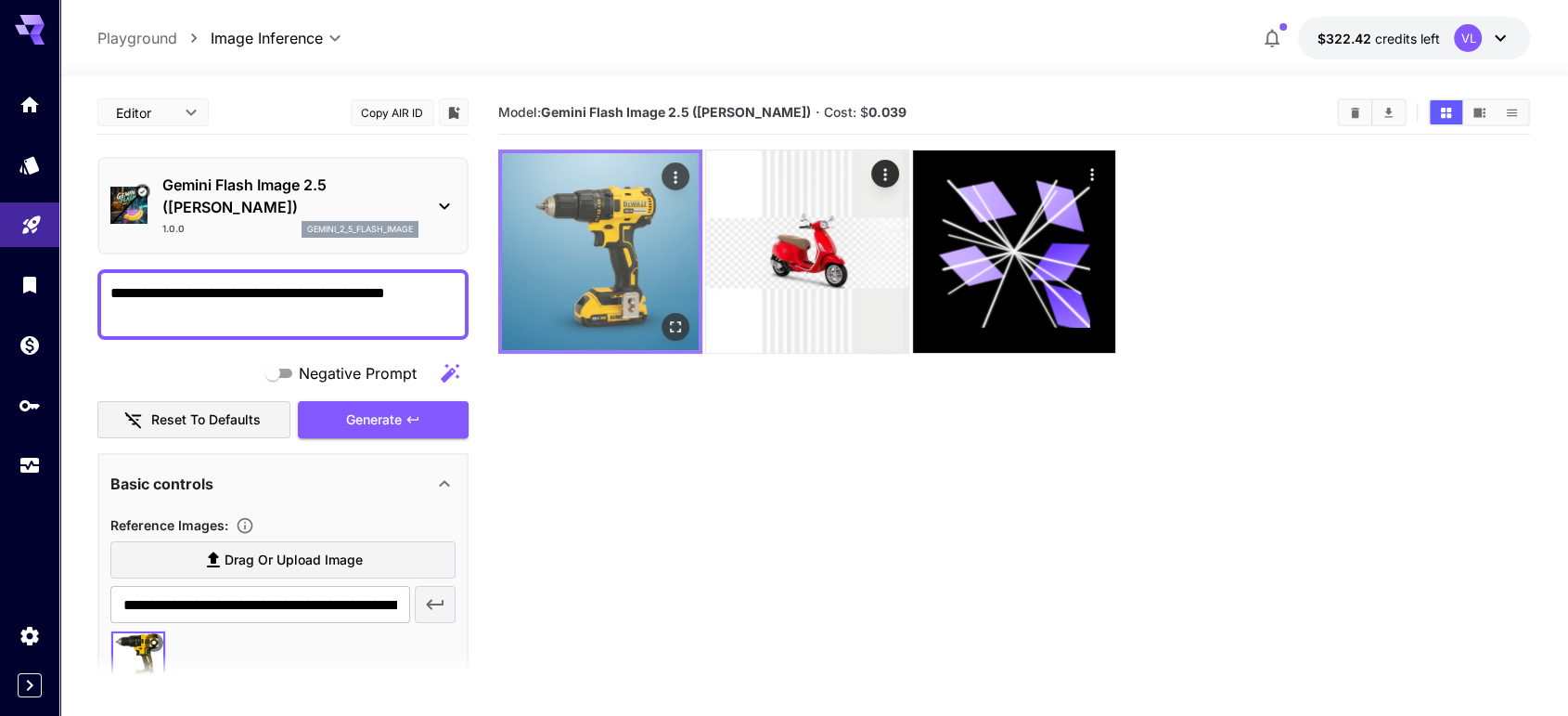
click at [631, 213] on img at bounding box center [600, 251] width 197 height 197
click at [617, 225] on img at bounding box center [600, 251] width 197 height 197
click at [679, 168] on icon "Actions" at bounding box center [675, 177] width 18 height 18
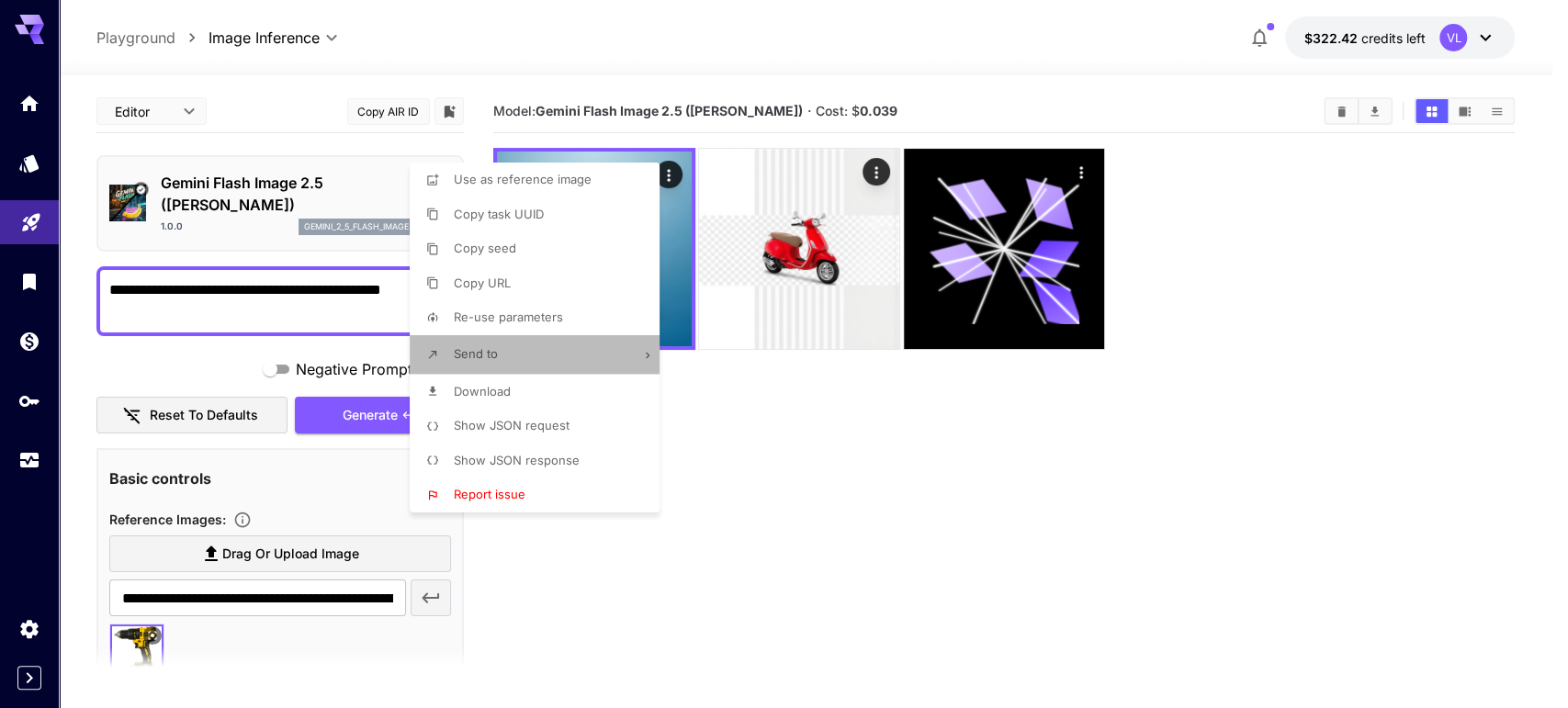
click at [527, 371] on li "Send to" at bounding box center [540, 354] width 261 height 39
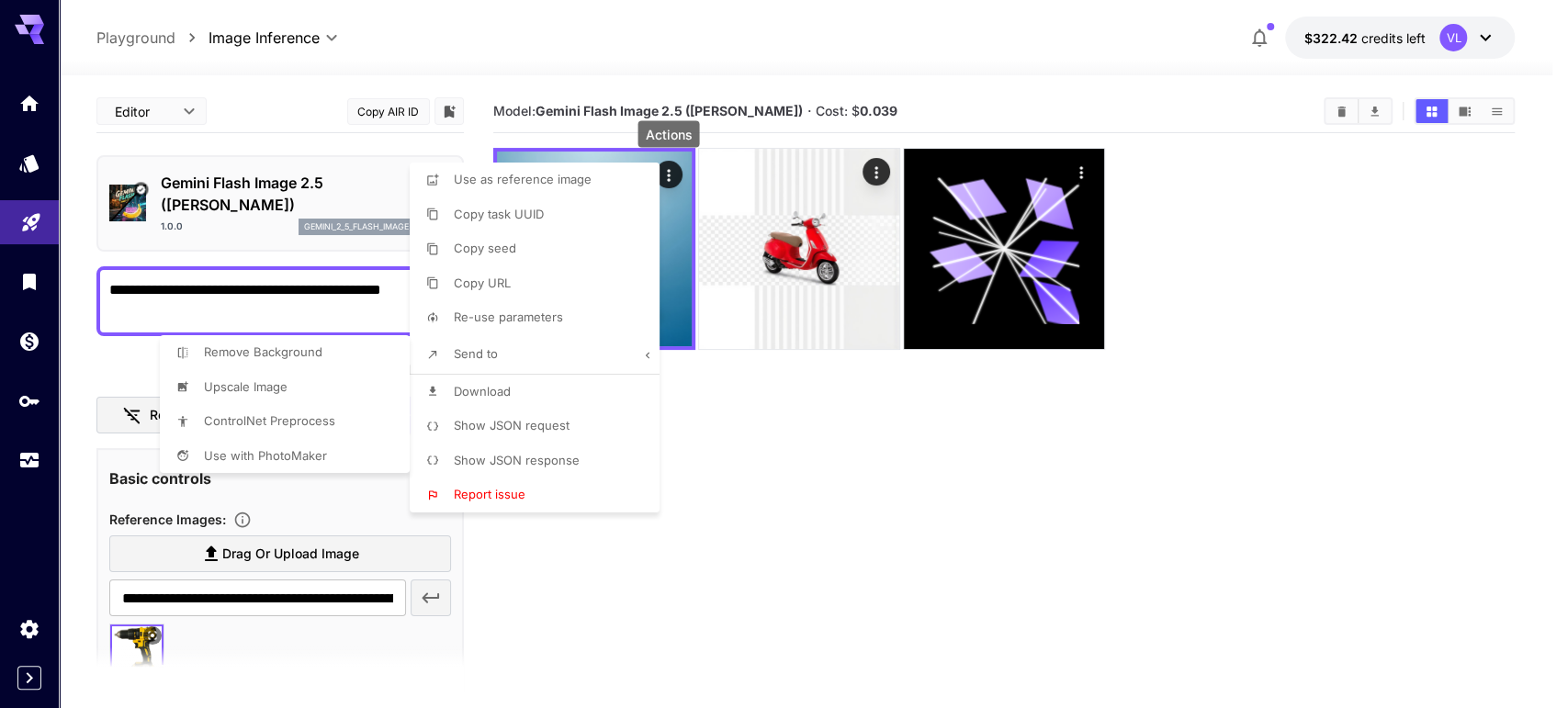
click at [507, 397] on div at bounding box center [784, 354] width 1568 height 708
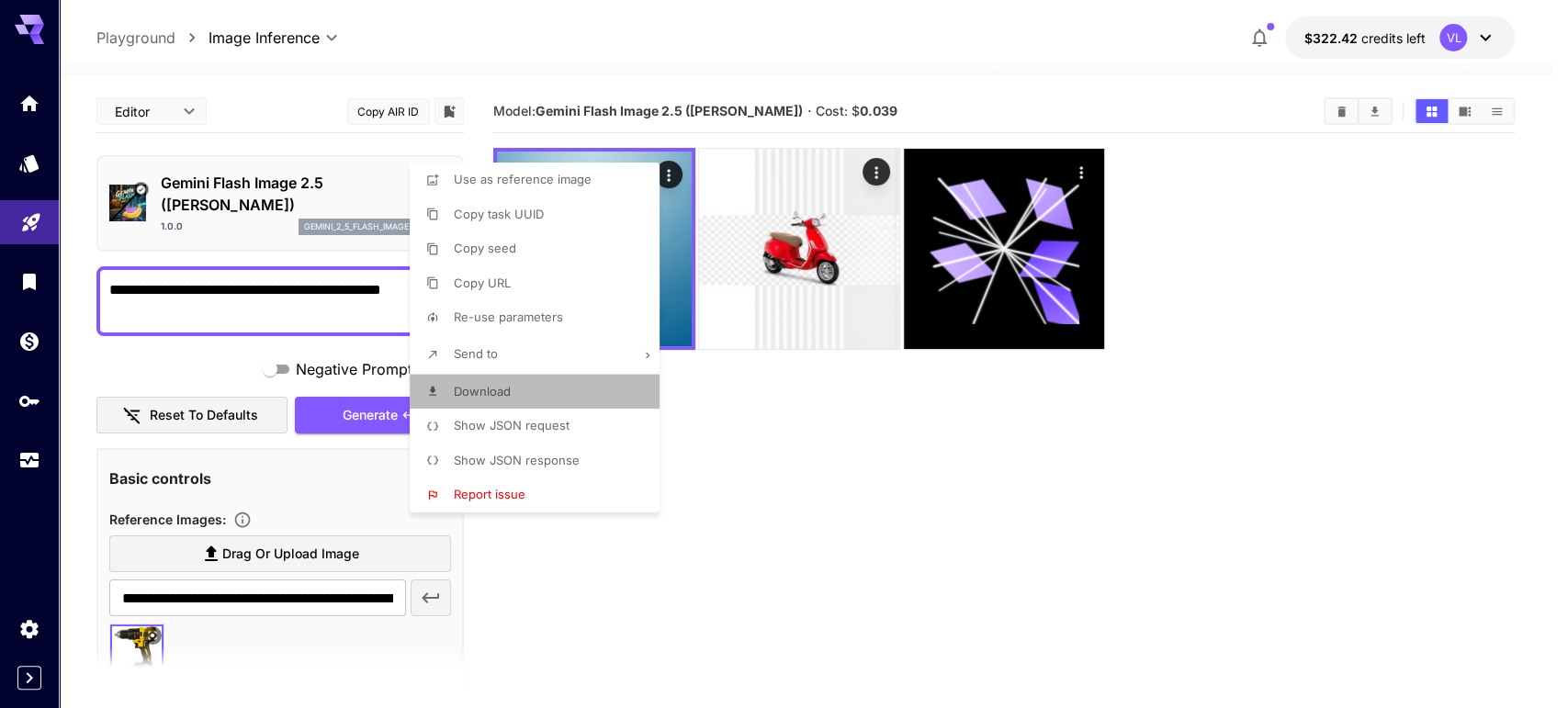
click at [515, 391] on li "Download" at bounding box center [540, 392] width 261 height 35
click at [163, 291] on div at bounding box center [784, 354] width 1568 height 708
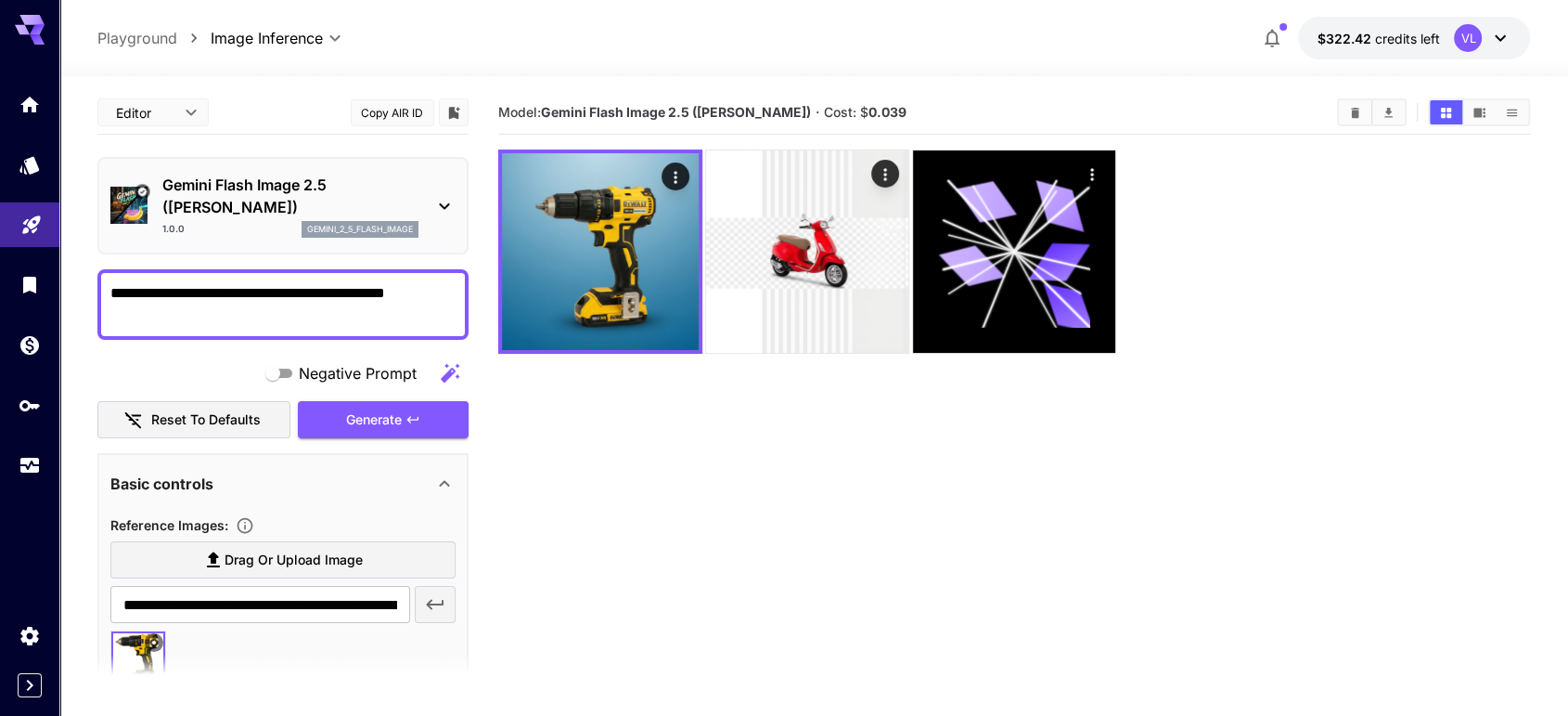
drag, startPoint x: 352, startPoint y: 292, endPoint x: 59, endPoint y: 294, distance: 293.0
click at [58, 294] on div "**********" at bounding box center [784, 431] width 1568 height 862
click at [379, 294] on textarea "**********" at bounding box center [283, 305] width 346 height 45
paste textarea "**********"
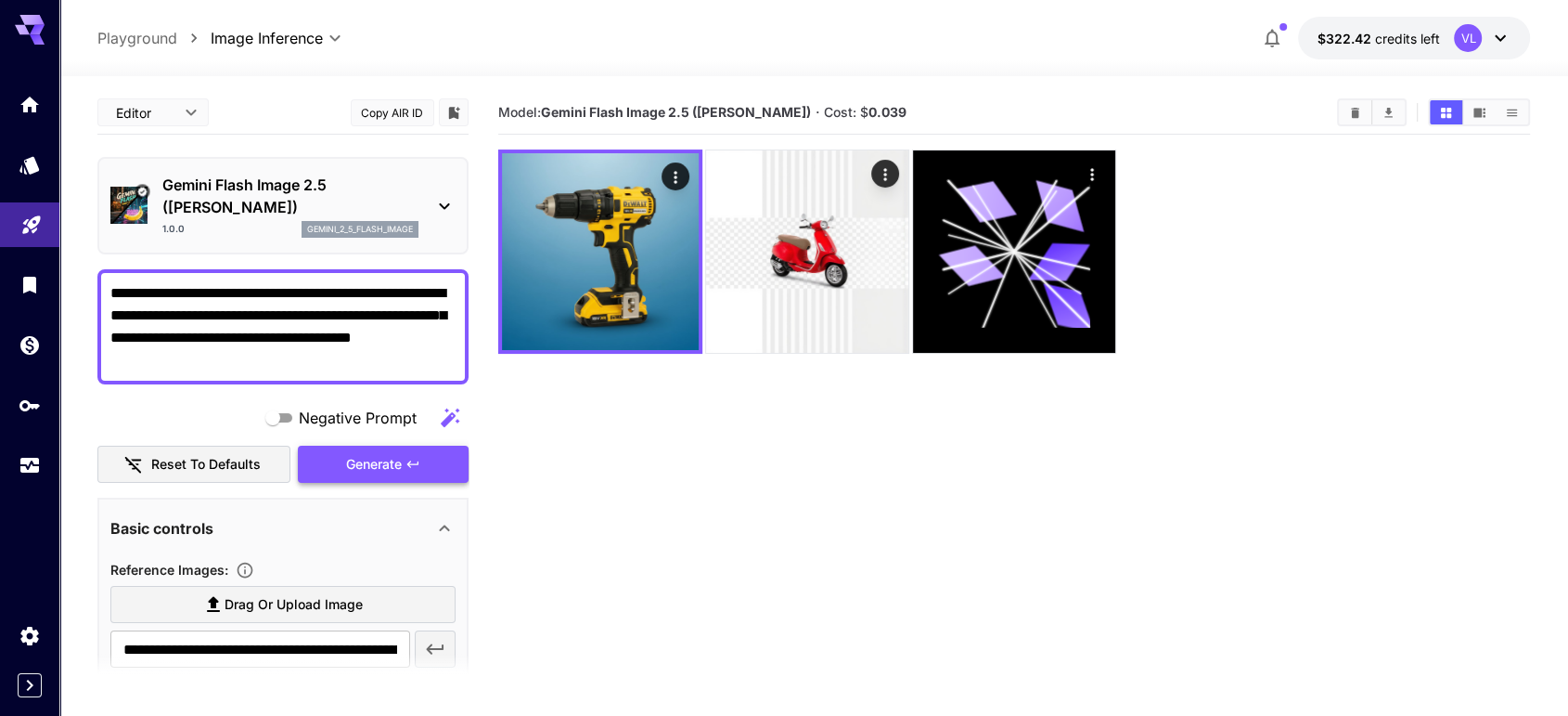
type textarea "**********"
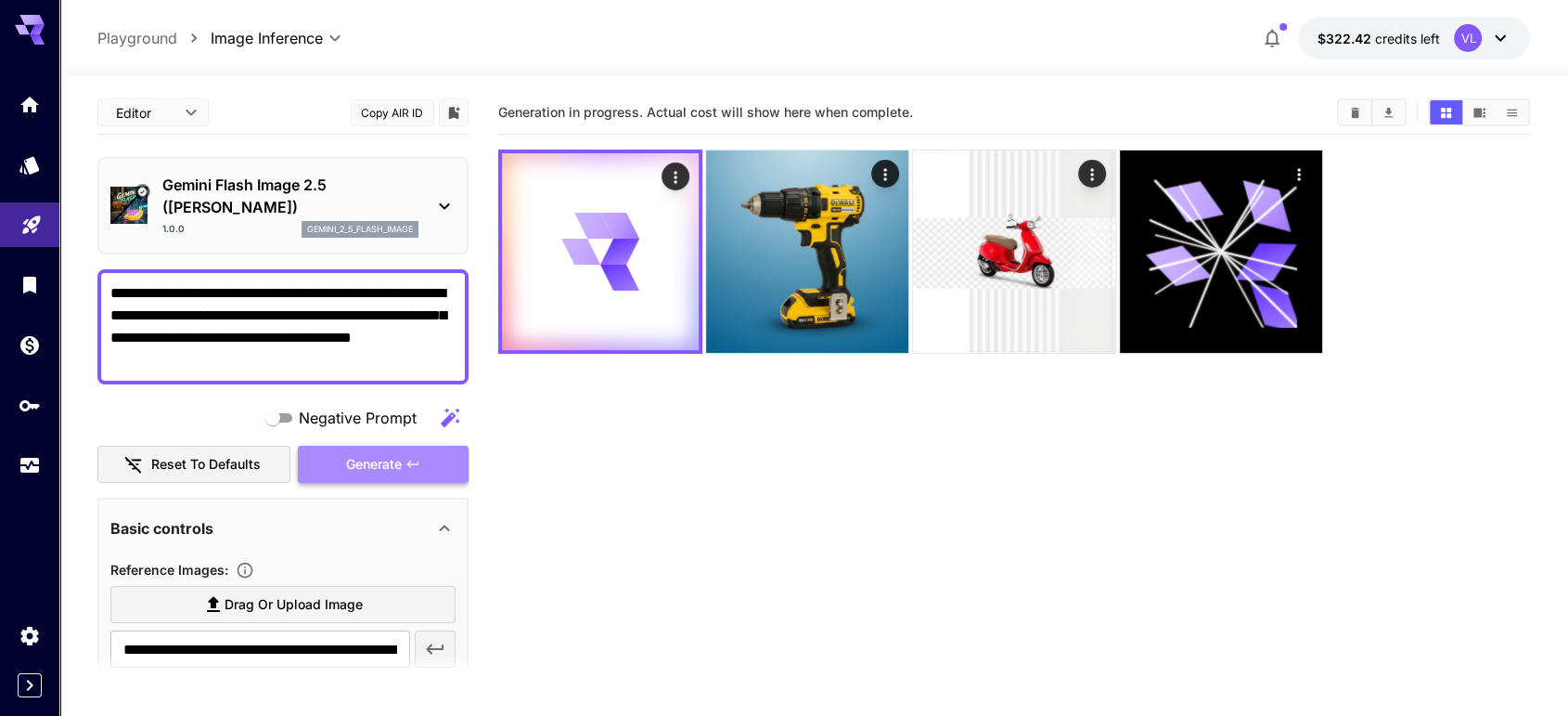
click at [371, 460] on span "Generate" at bounding box center [374, 465] width 55 height 23
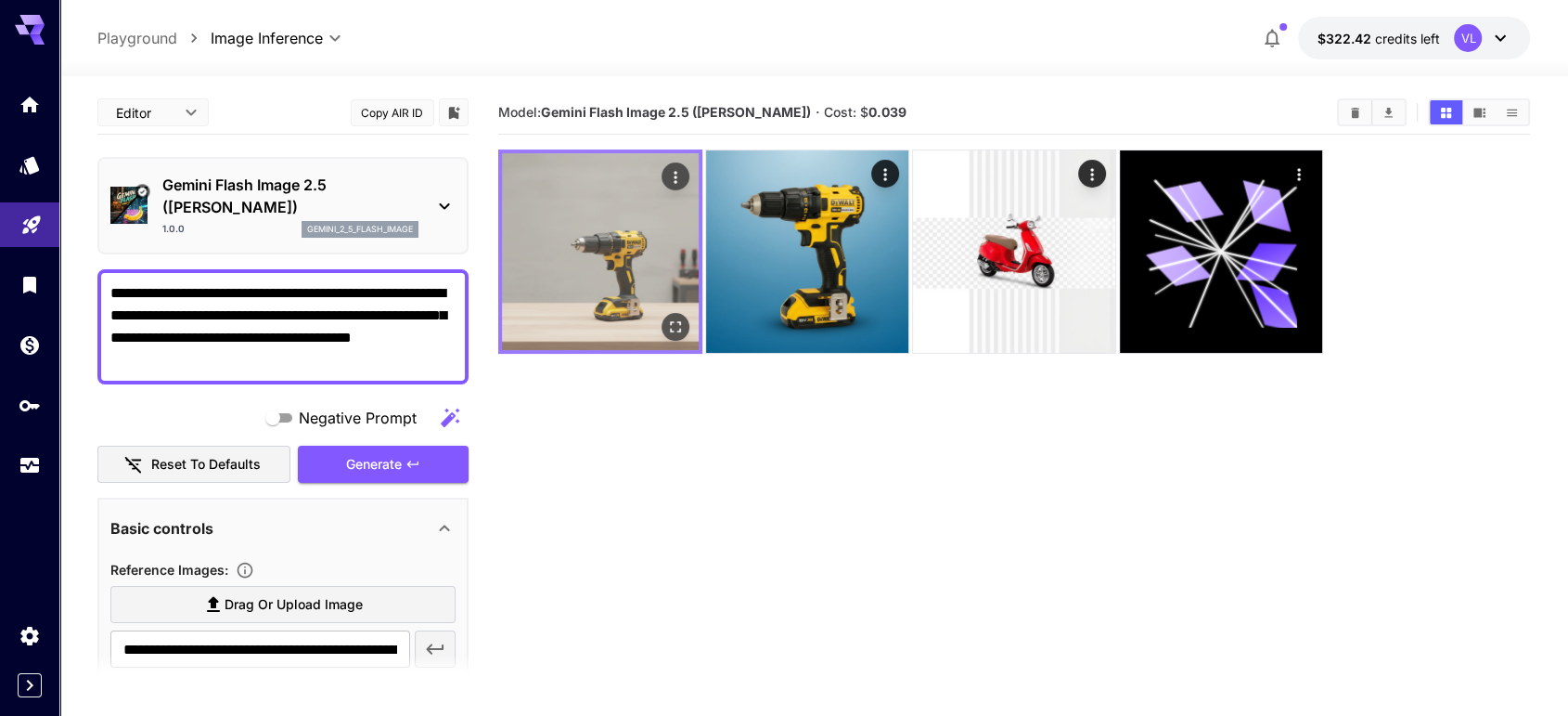
click at [648, 284] on img at bounding box center [600, 251] width 197 height 197
click at [675, 183] on icon "Actions" at bounding box center [675, 177] width 18 height 18
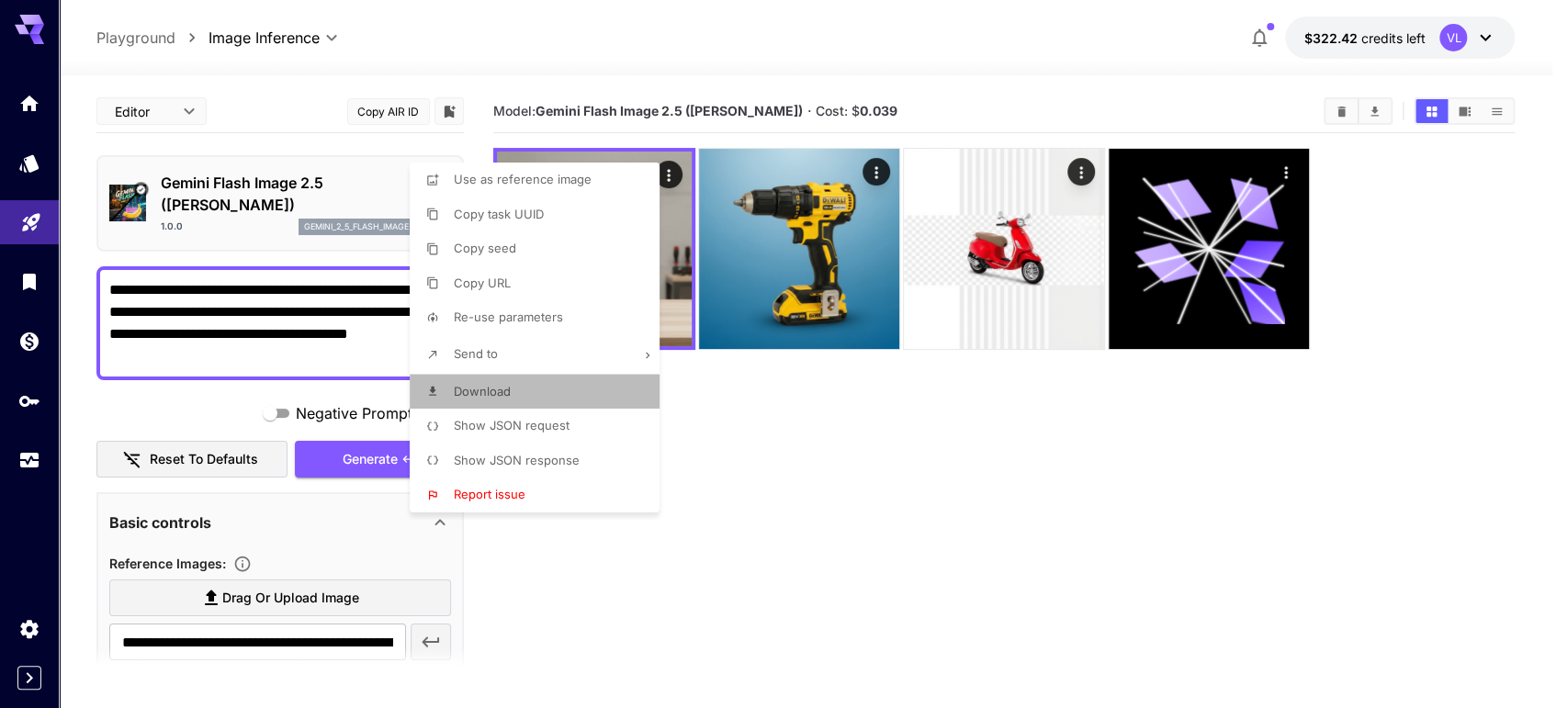
click at [492, 398] on p "Download" at bounding box center [482, 392] width 57 height 18
click at [203, 362] on div at bounding box center [784, 354] width 1568 height 708
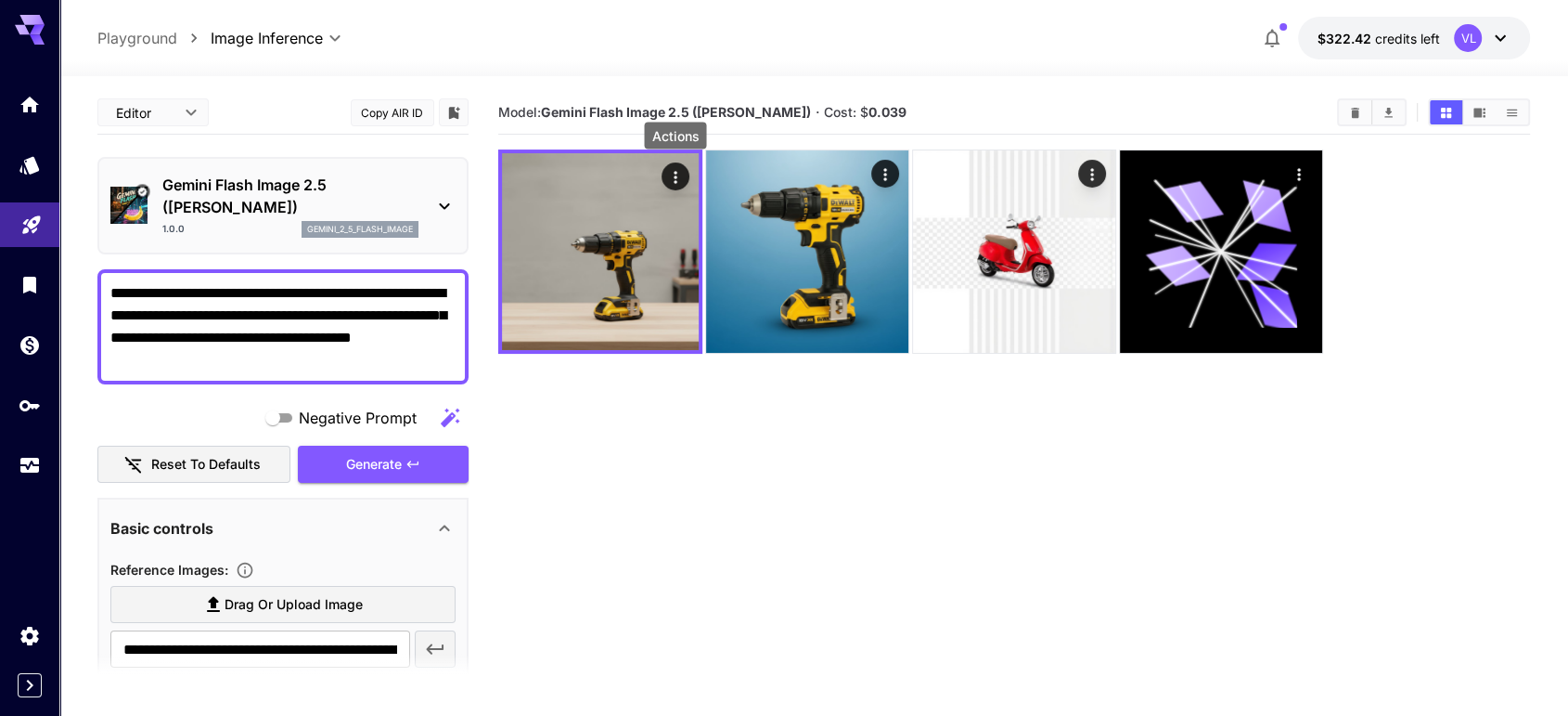
click at [193, 356] on textarea "**********" at bounding box center [283, 326] width 346 height 89
type textarea "**********"
click at [364, 453] on span "Generate" at bounding box center [374, 465] width 55 height 23
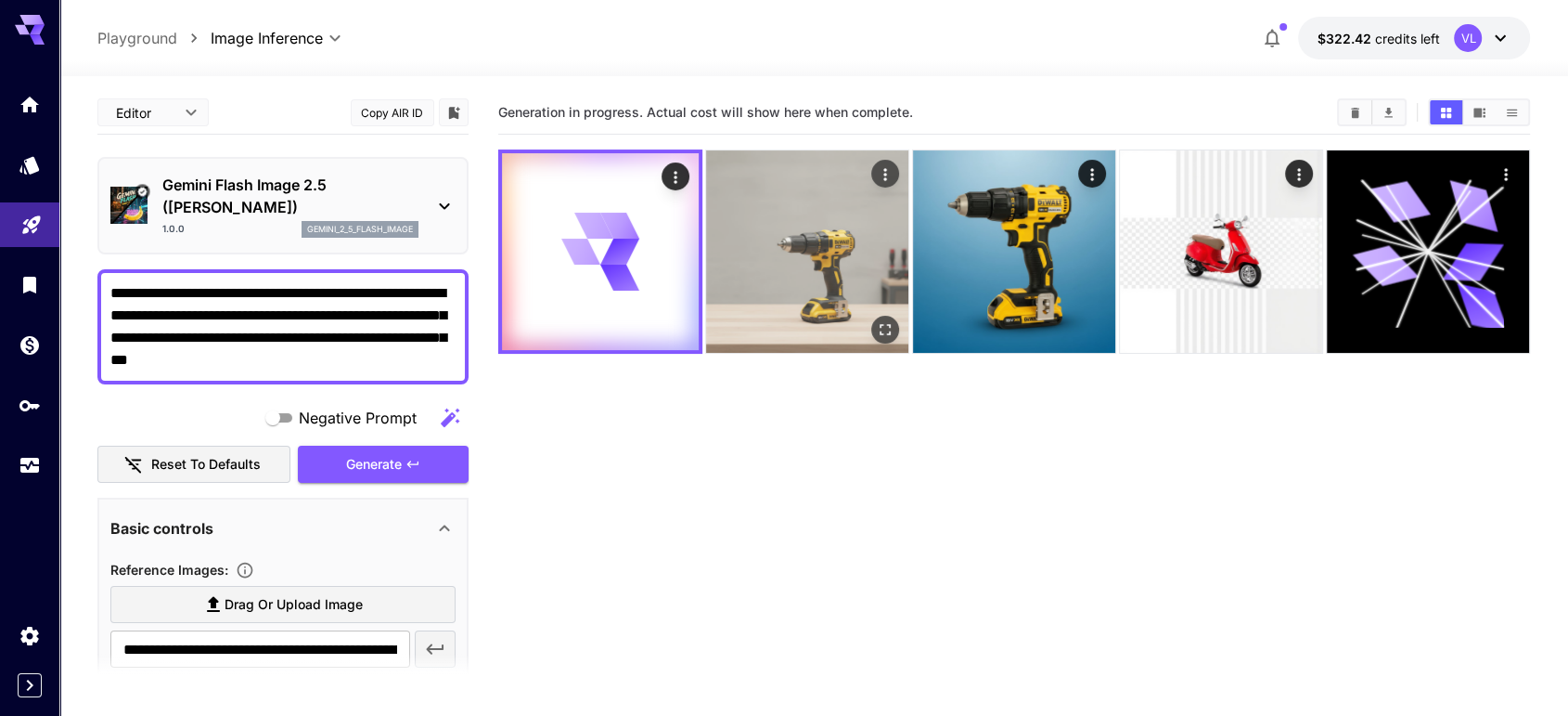
click at [802, 254] on img at bounding box center [807, 252] width 202 height 202
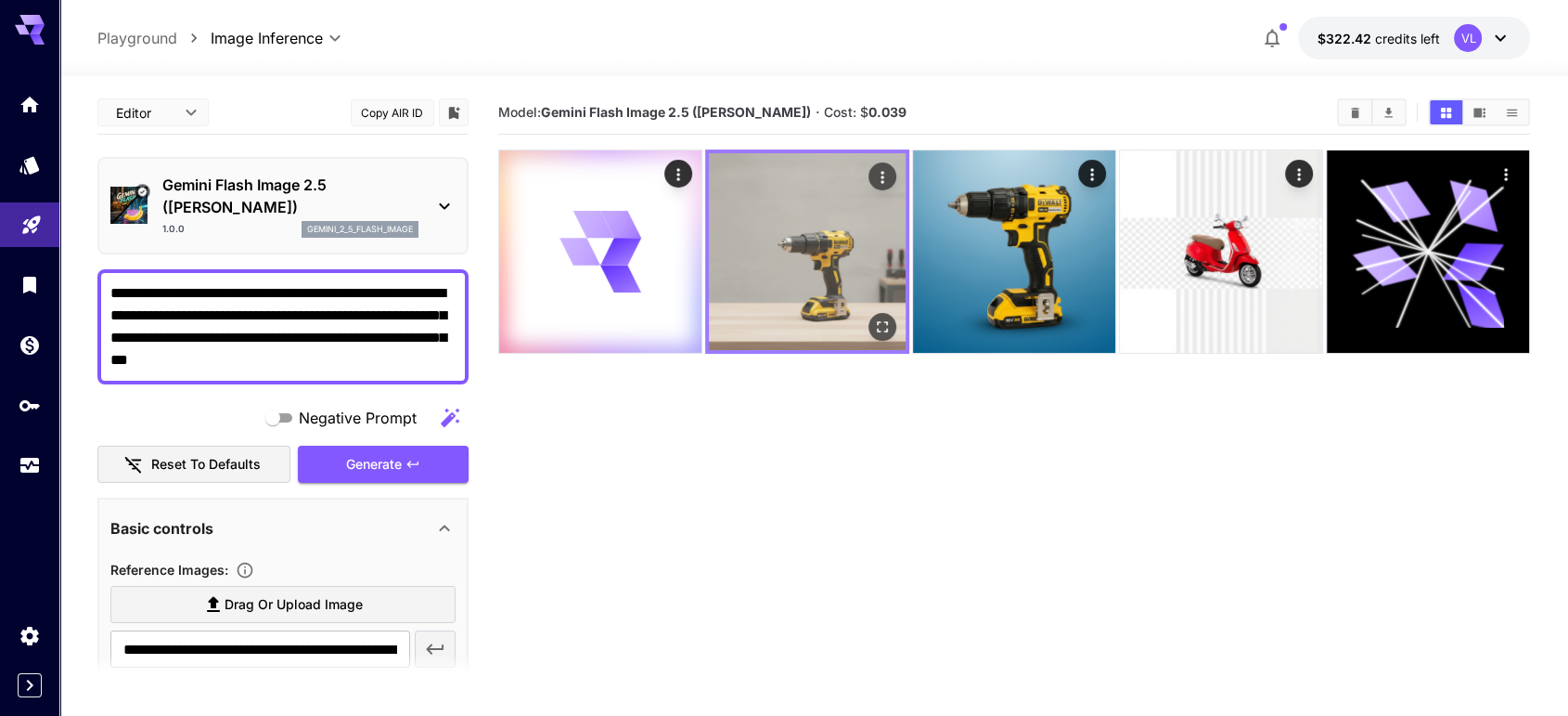
click at [802, 254] on img at bounding box center [807, 251] width 197 height 197
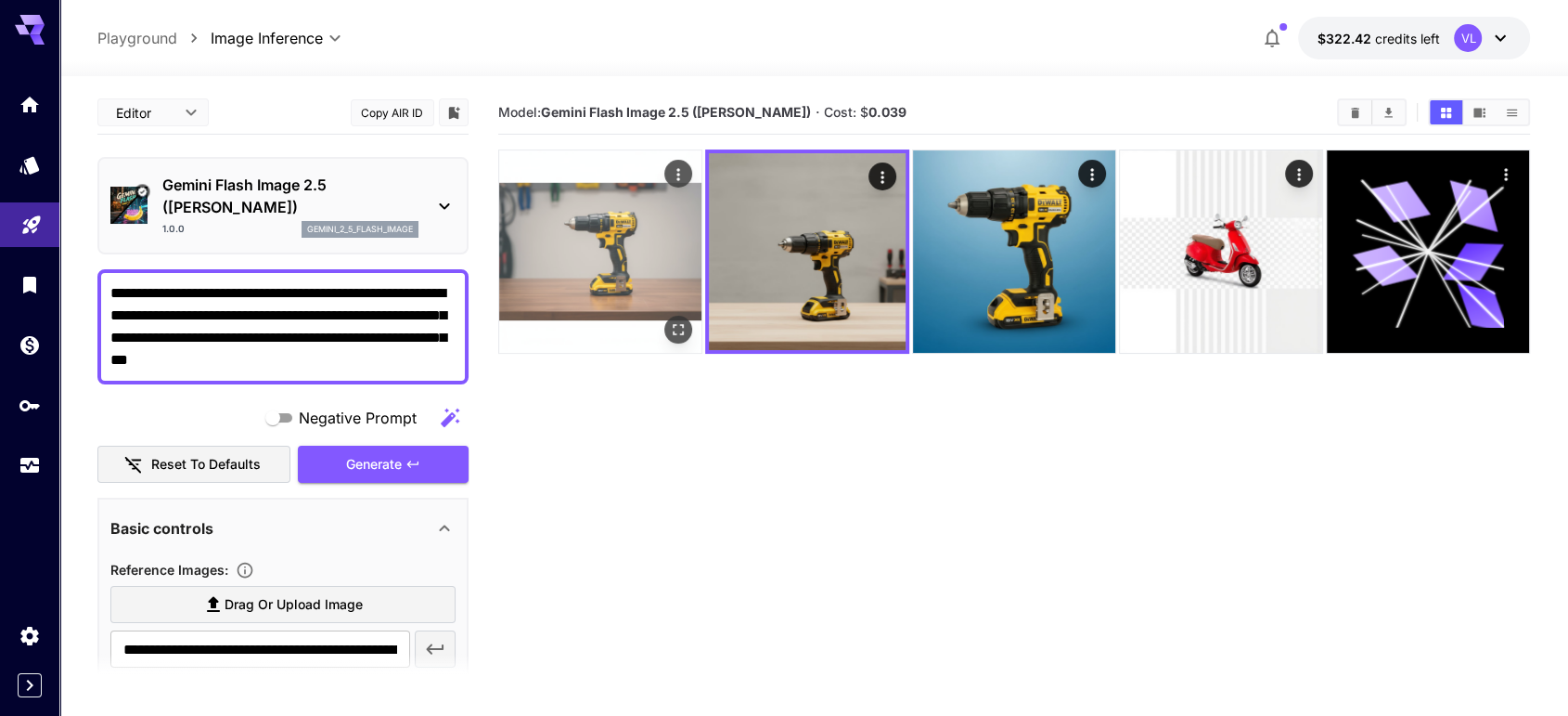
click at [633, 232] on img at bounding box center [600, 252] width 202 height 202
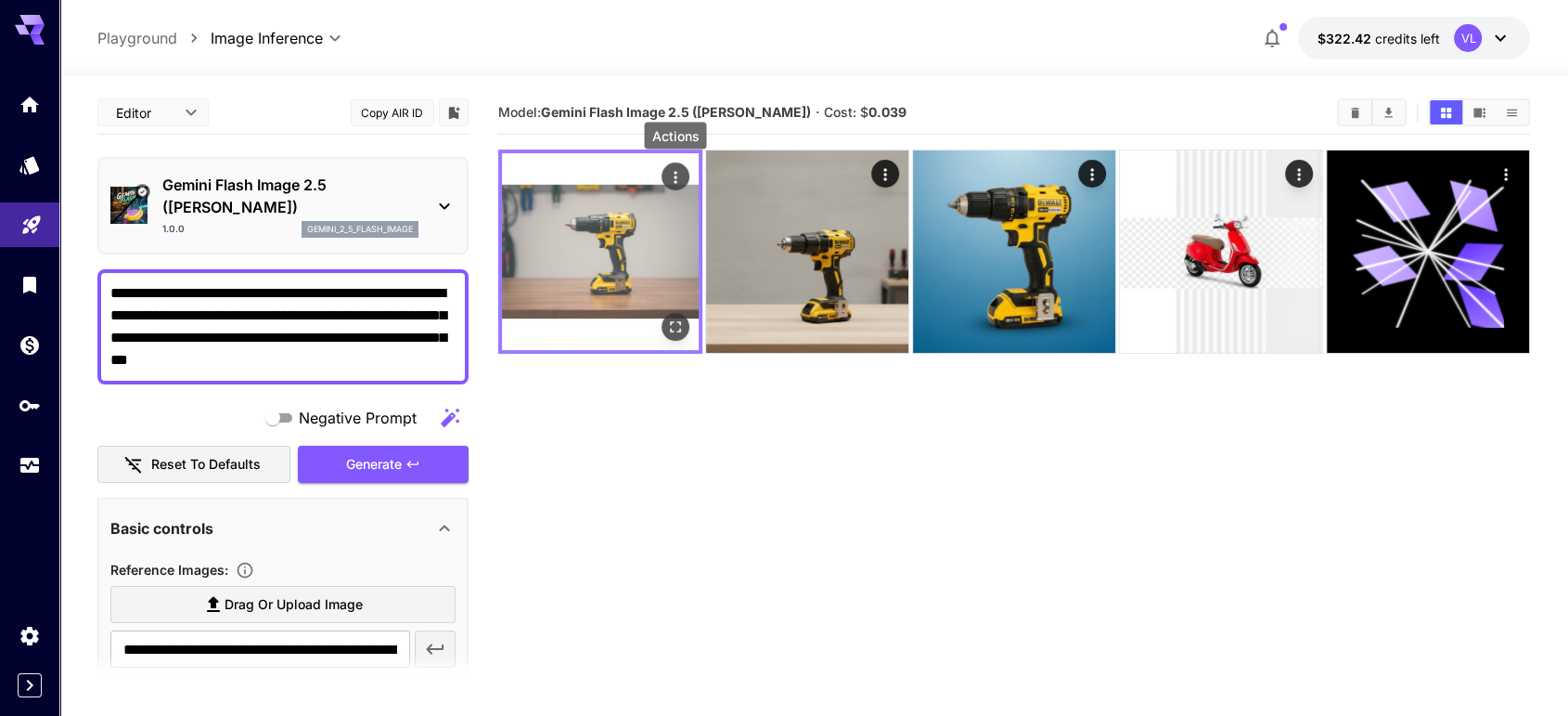
click at [673, 172] on icon "Actions" at bounding box center [675, 177] width 18 height 18
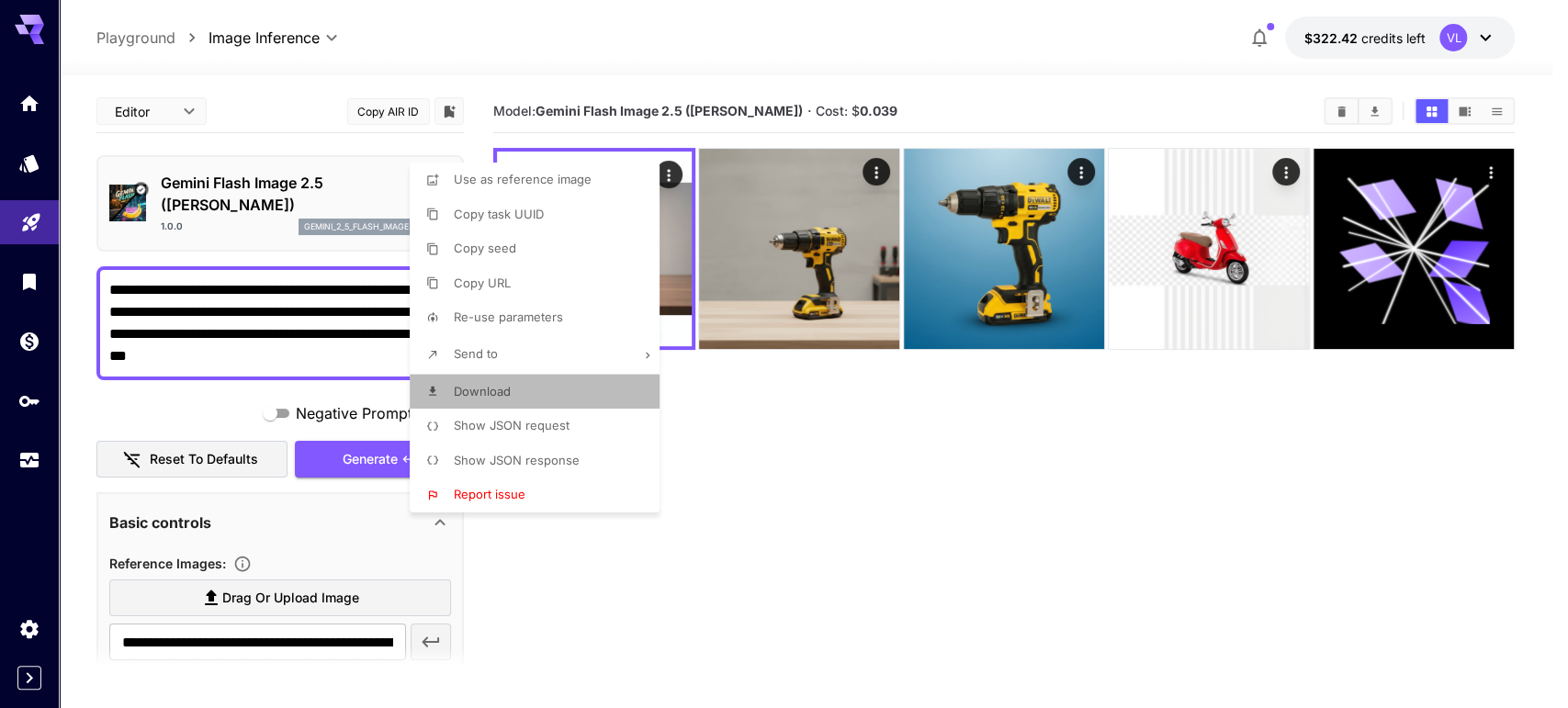
click at [493, 396] on span "Download" at bounding box center [482, 391] width 57 height 15
click at [1306, 481] on div at bounding box center [784, 354] width 1568 height 708
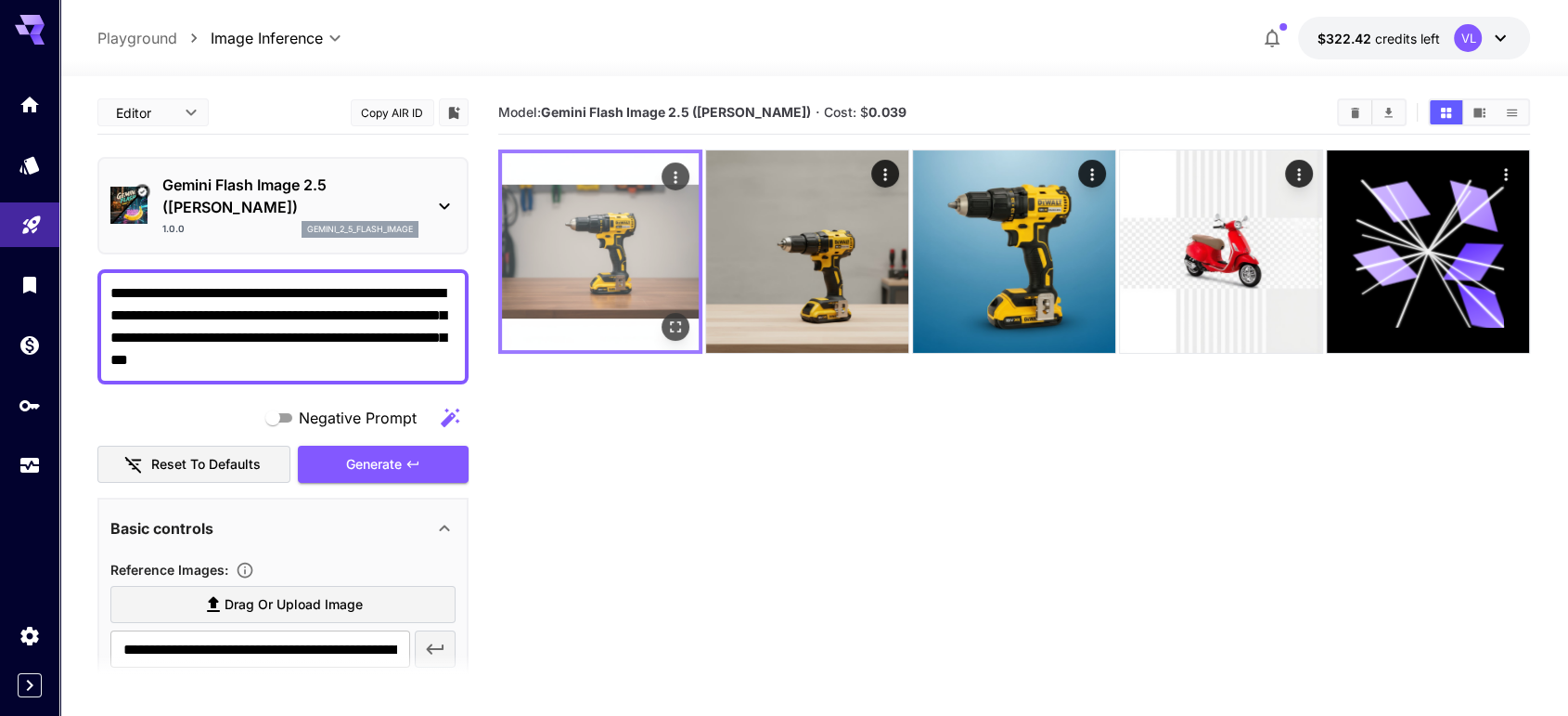
click at [617, 229] on img at bounding box center [600, 251] width 197 height 197
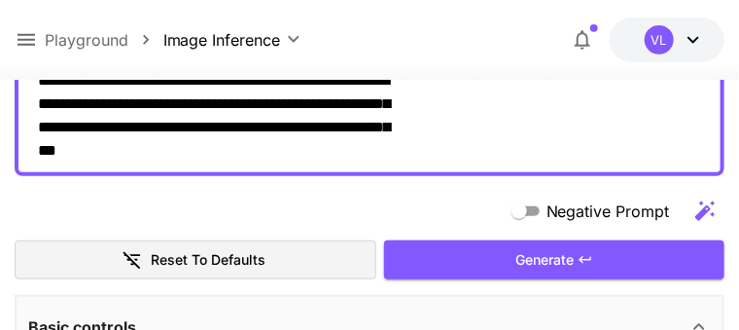
scroll to position [201, 2]
